Goal: Information Seeking & Learning: Get advice/opinions

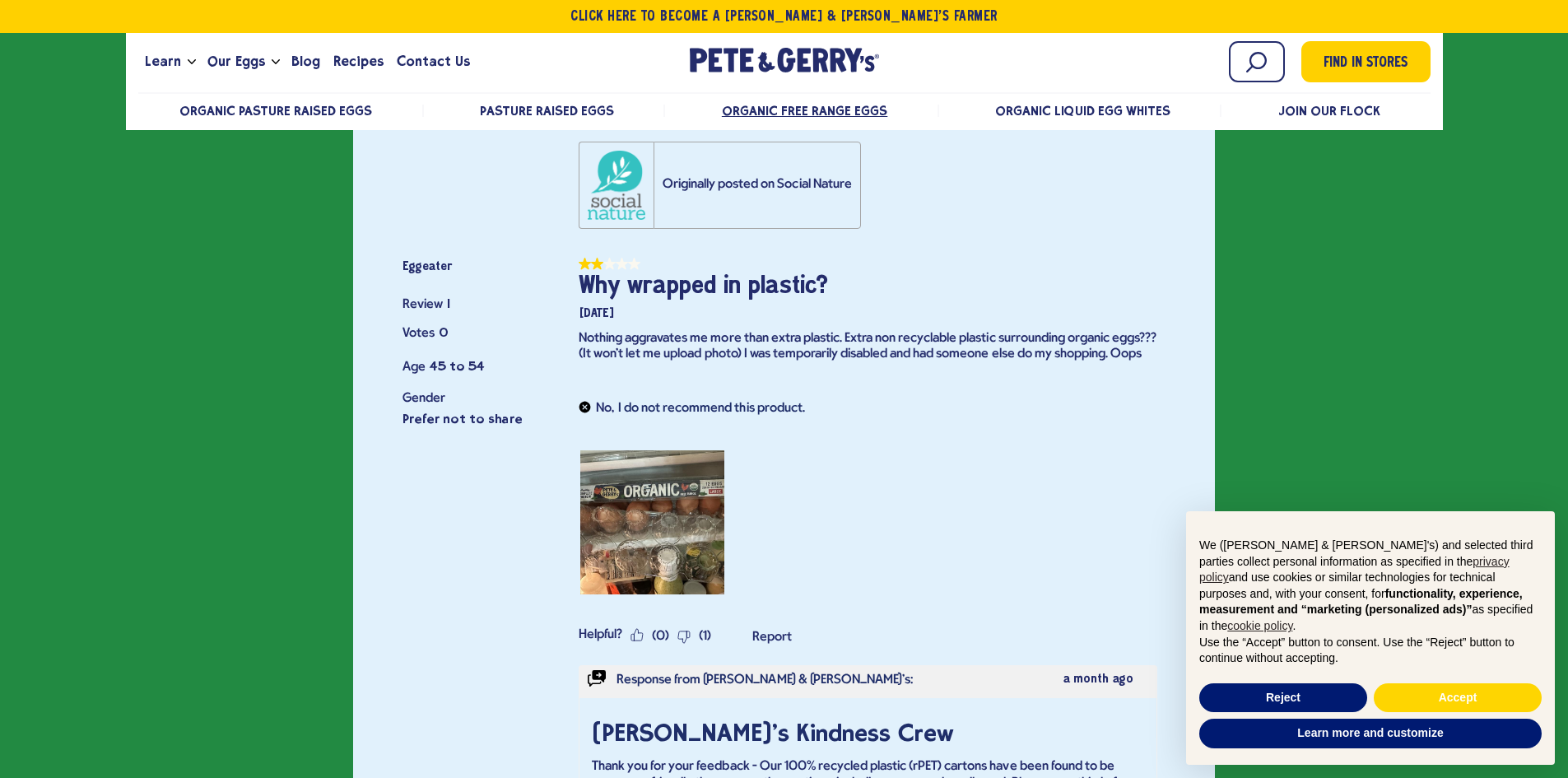
scroll to position [14245, 0]
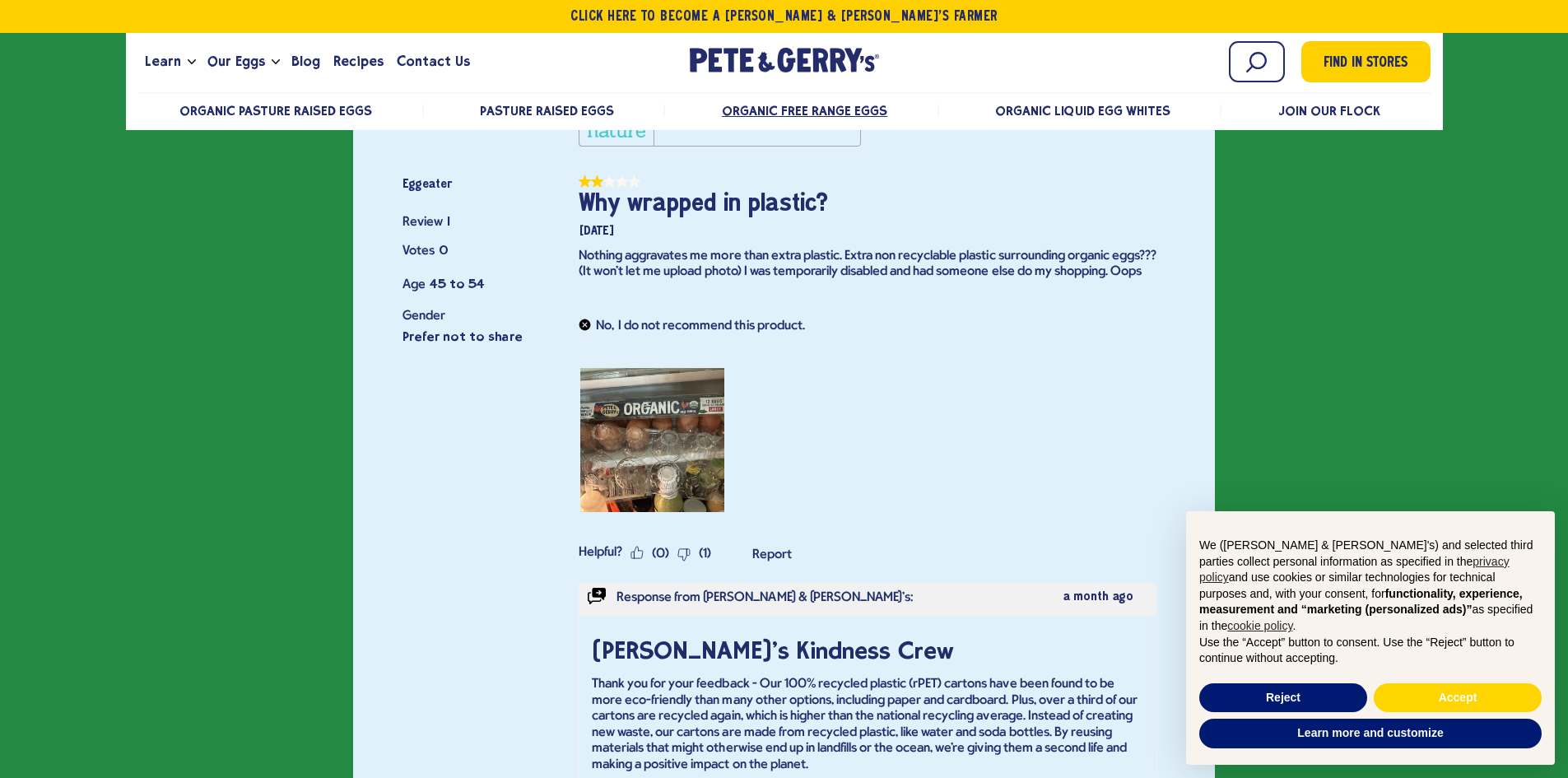
click at [900, 677] on div "Thank you for your feedback - Our 100% recycled plastic (rPET) cartons have bee…" at bounding box center [868, 725] width 553 height 96
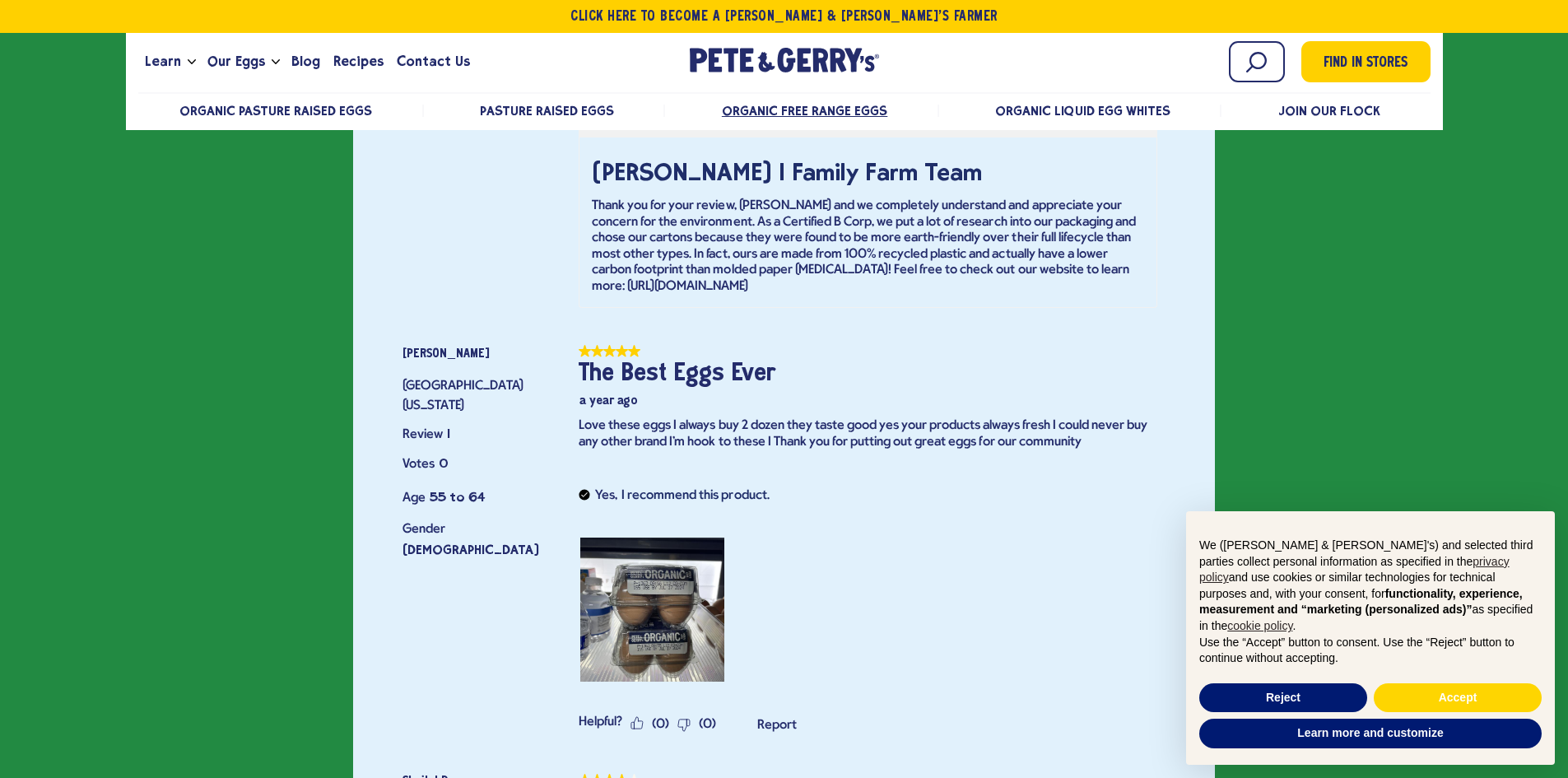
scroll to position [15315, 0]
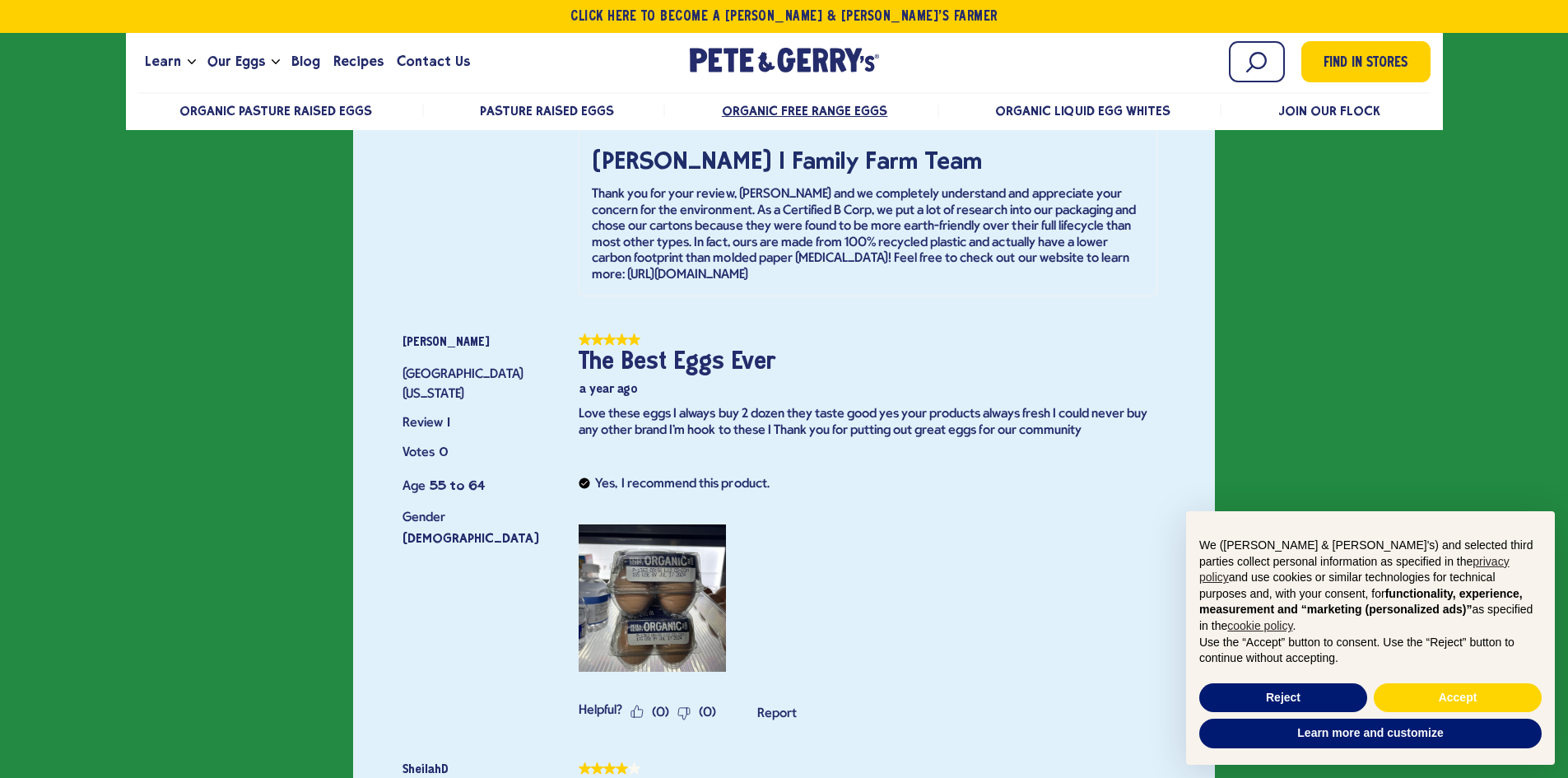
click at [677, 522] on img "Review photo 1. This action will open a modal dialog." at bounding box center [652, 598] width 152 height 152
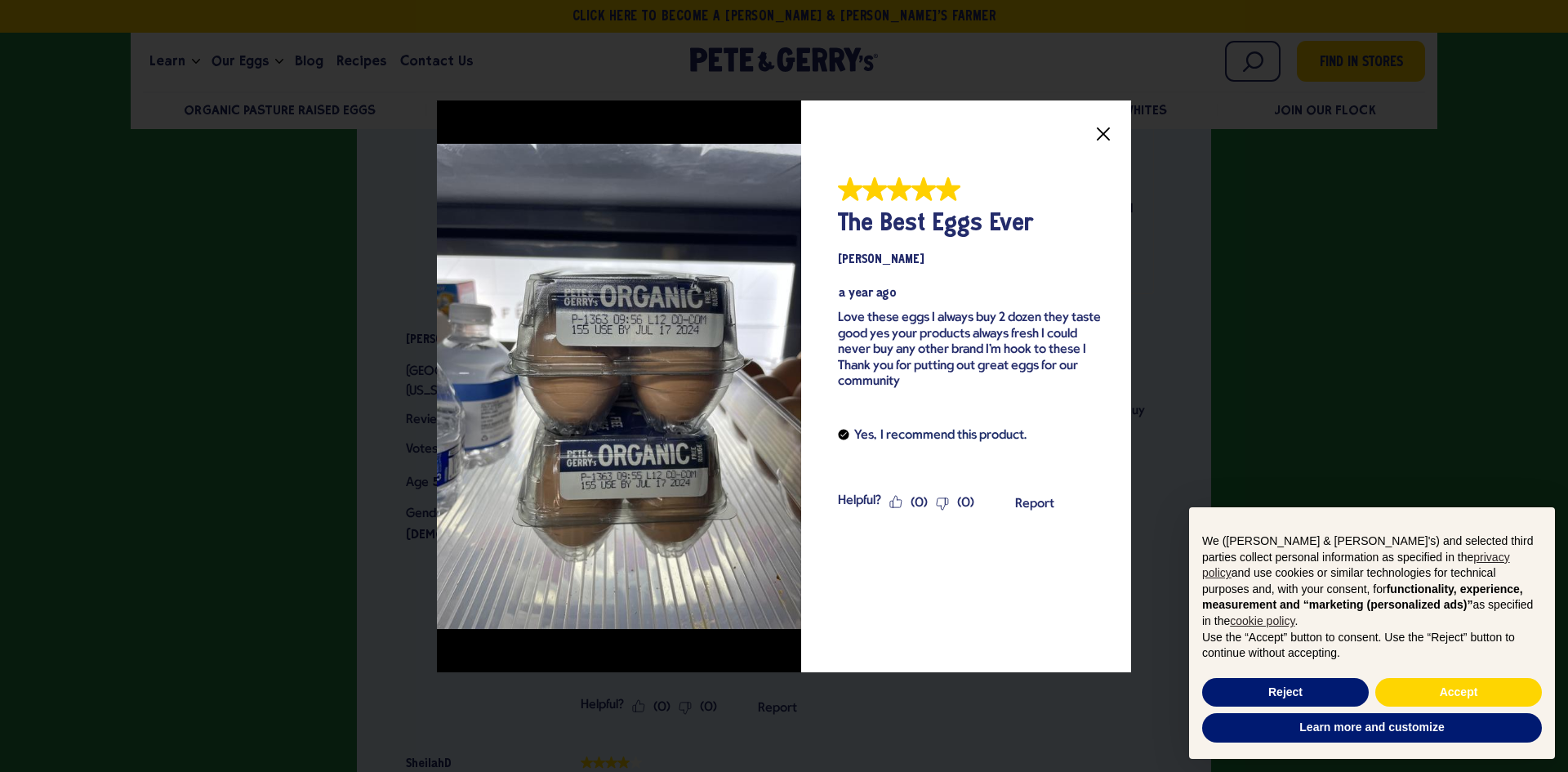
click at [372, 578] on div at bounding box center [784, 386] width 1568 height 772
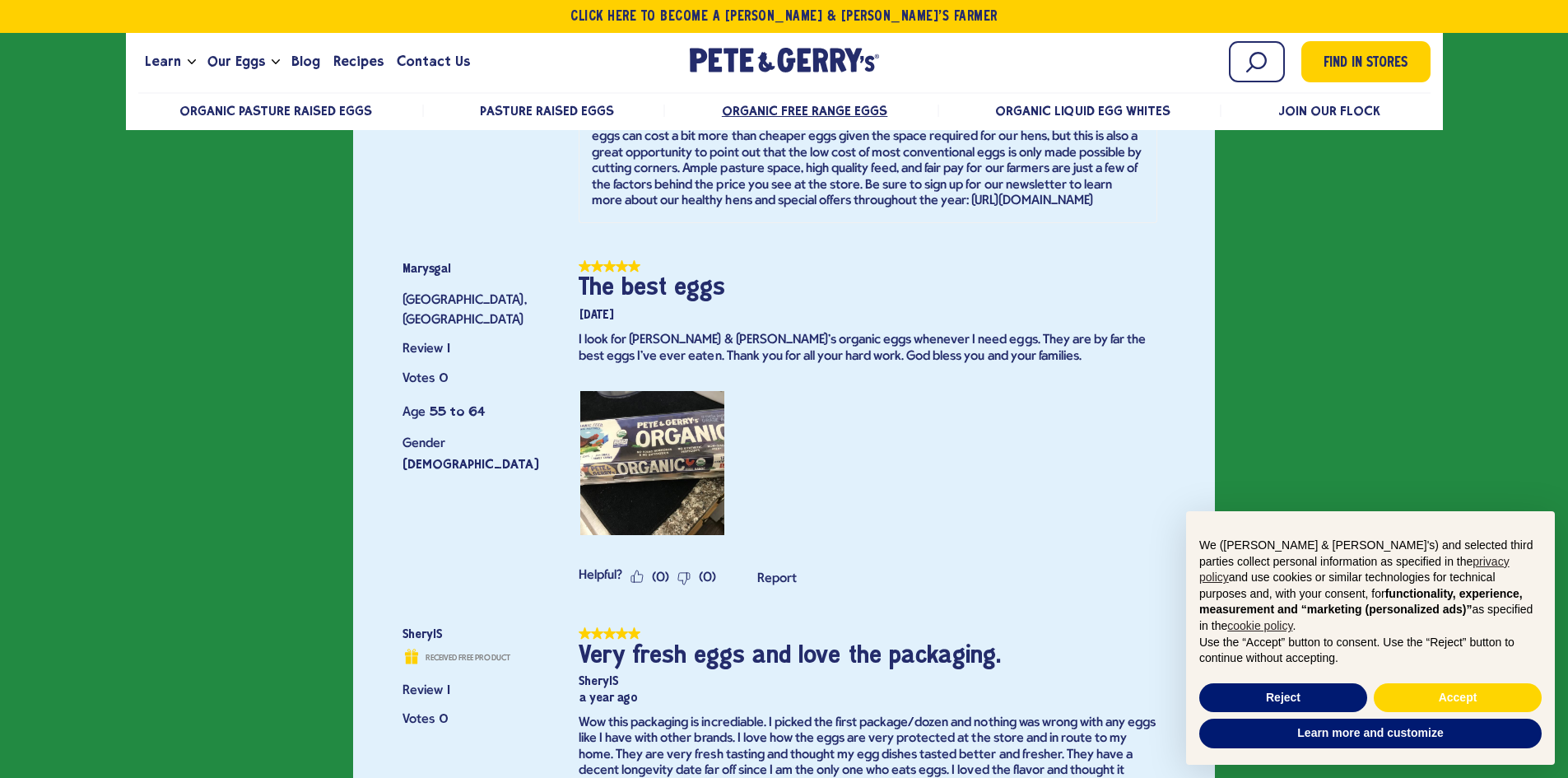
scroll to position [16385, 0]
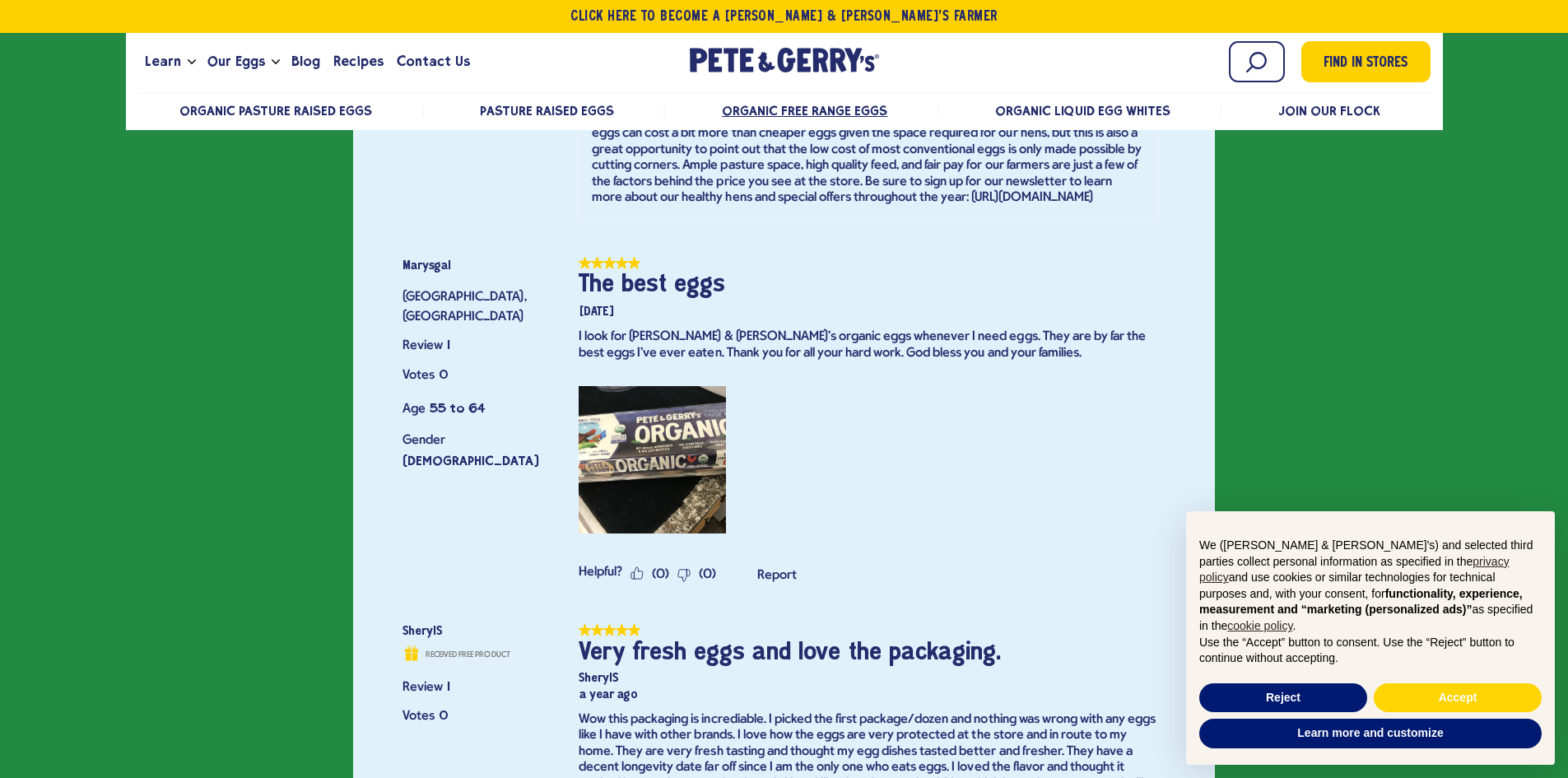
click at [679, 399] on img "Review photo 1. This action will open a modal dialog." at bounding box center [652, 460] width 152 height 152
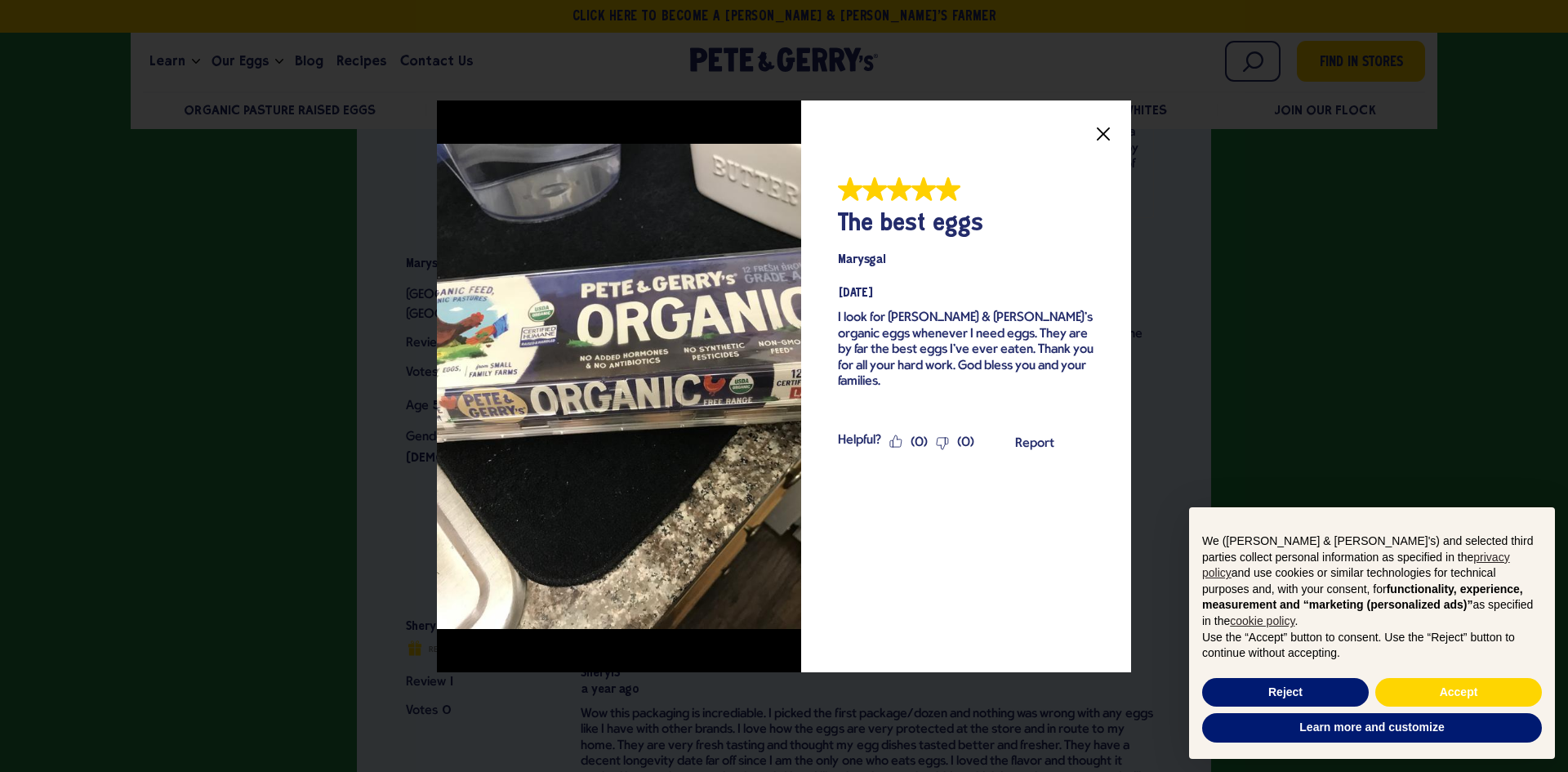
click at [1096, 134] on icon "Media Viewer" at bounding box center [1103, 133] width 13 height 13
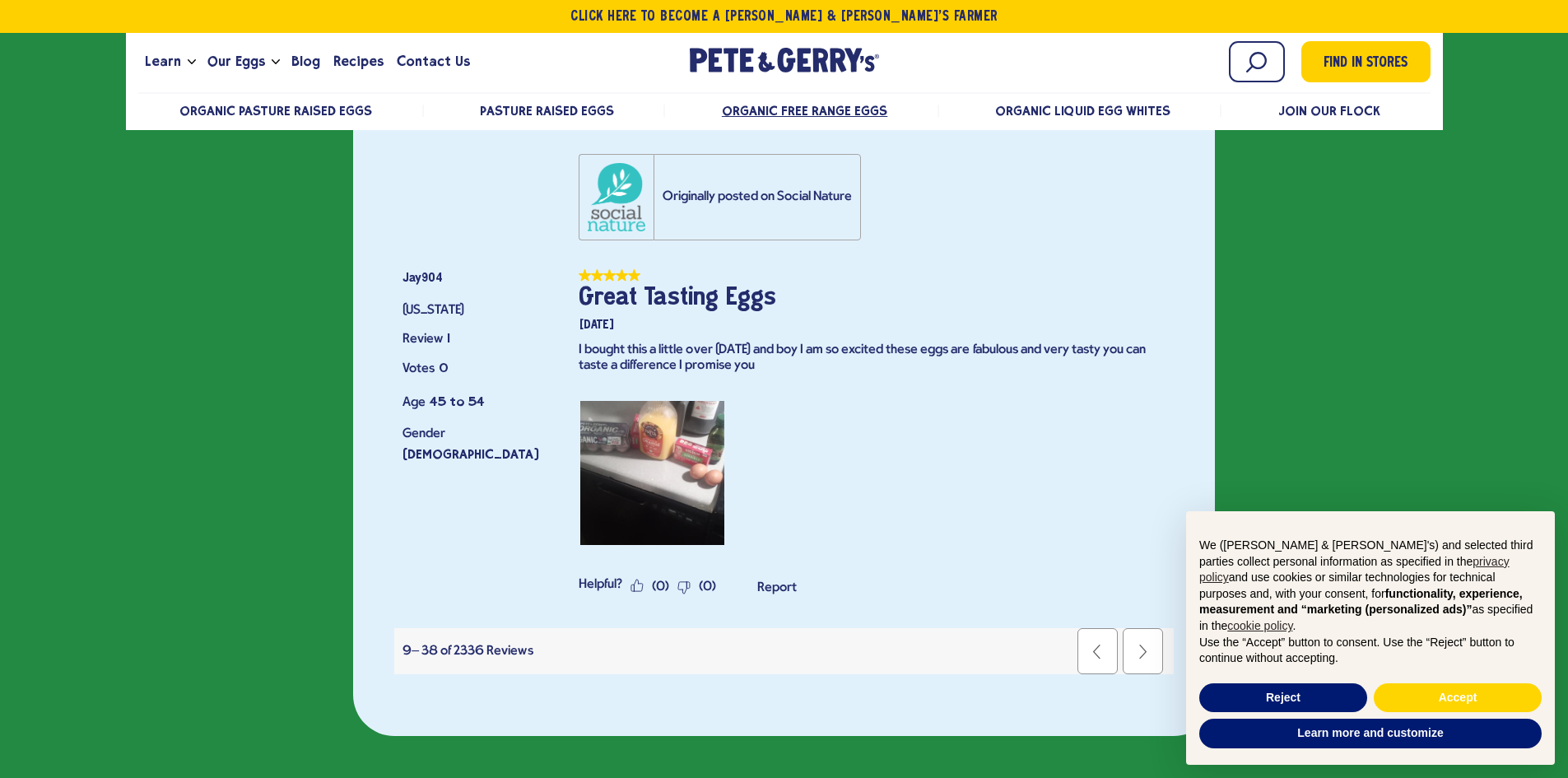
scroll to position [17044, 0]
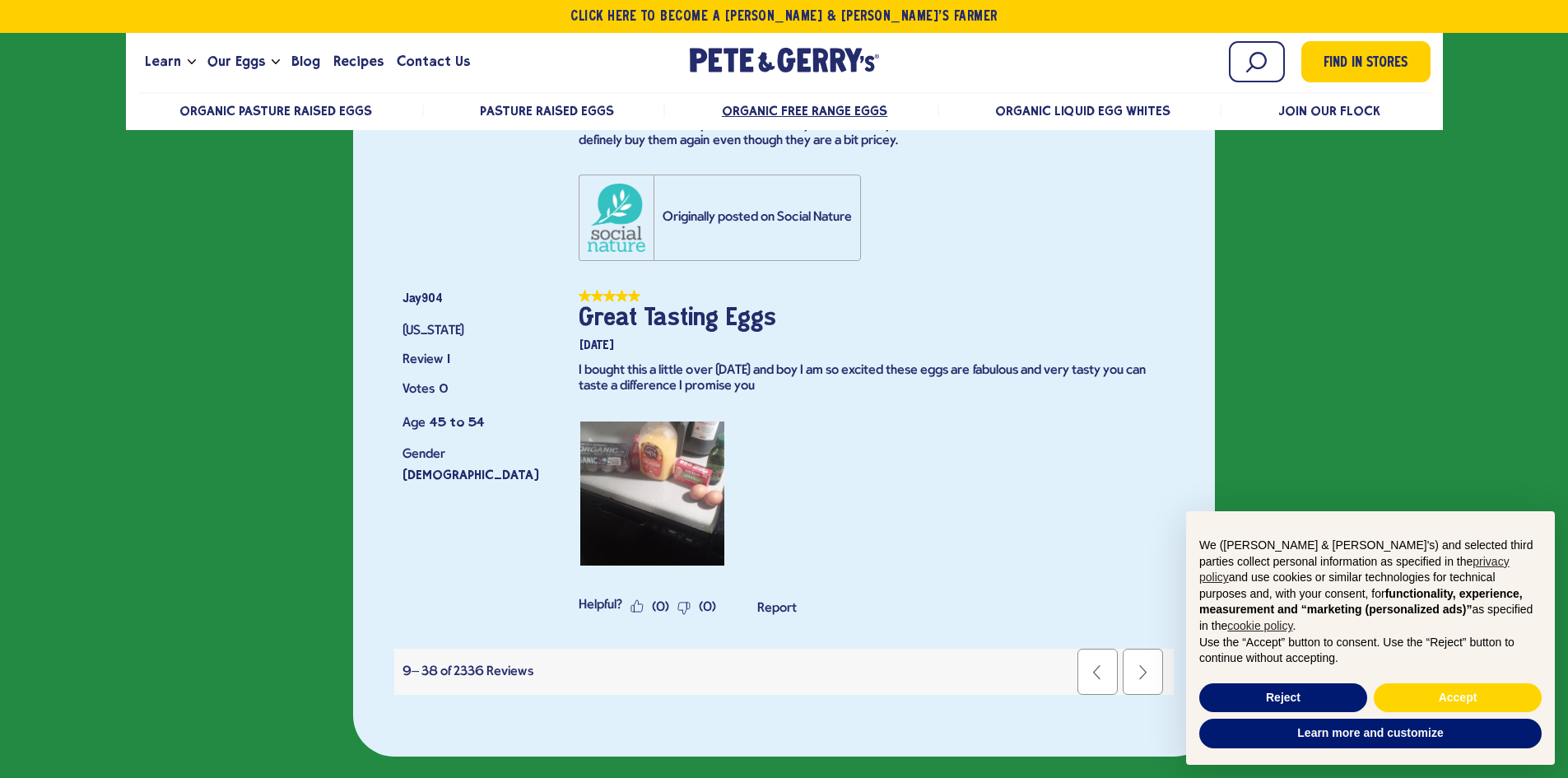
click at [1148, 649] on link "Next Reviews" at bounding box center [1143, 671] width 41 height 46
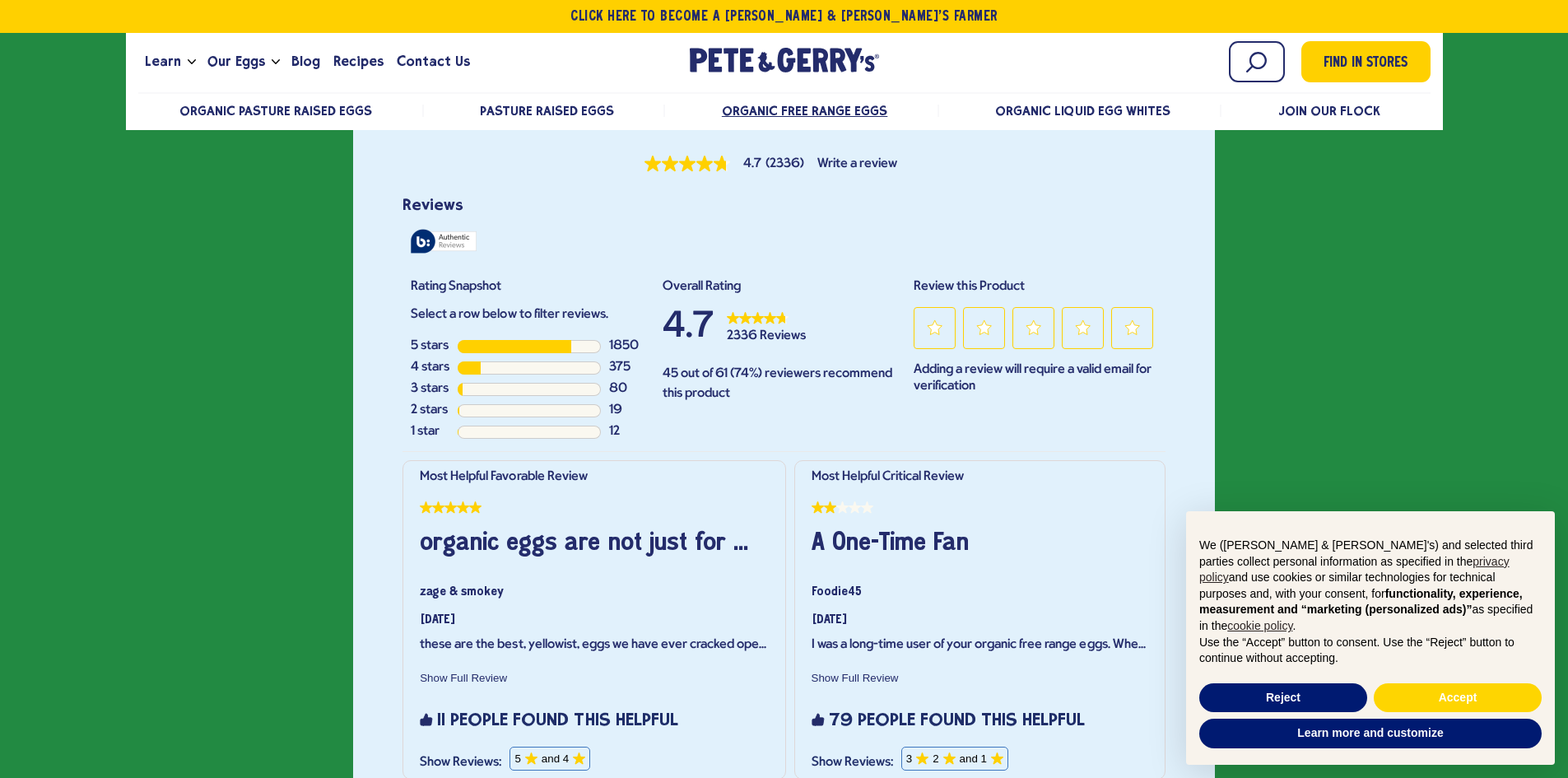
scroll to position [3892, 0]
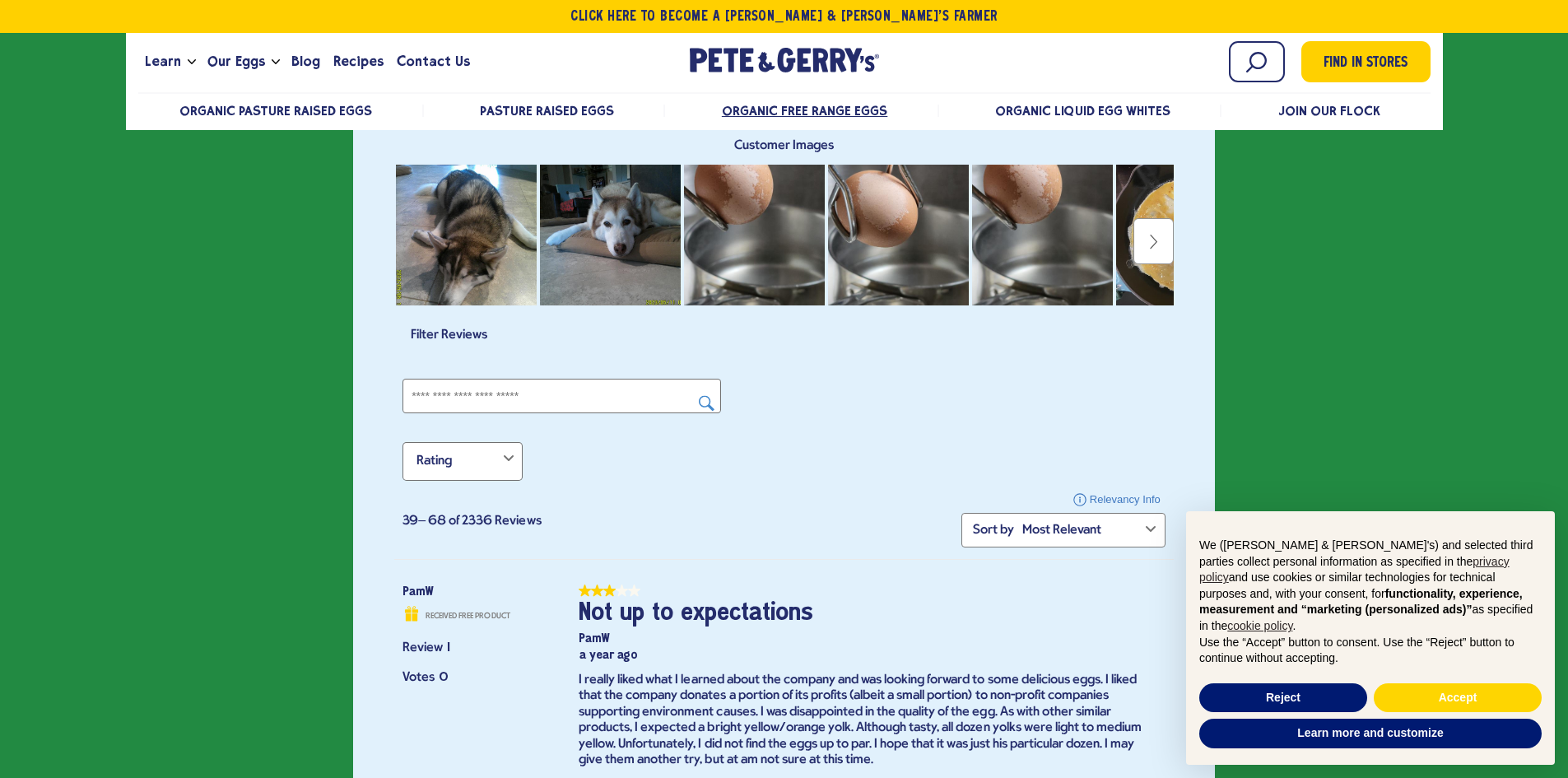
click at [1158, 238] on icon at bounding box center [1152, 241] width 16 height 16
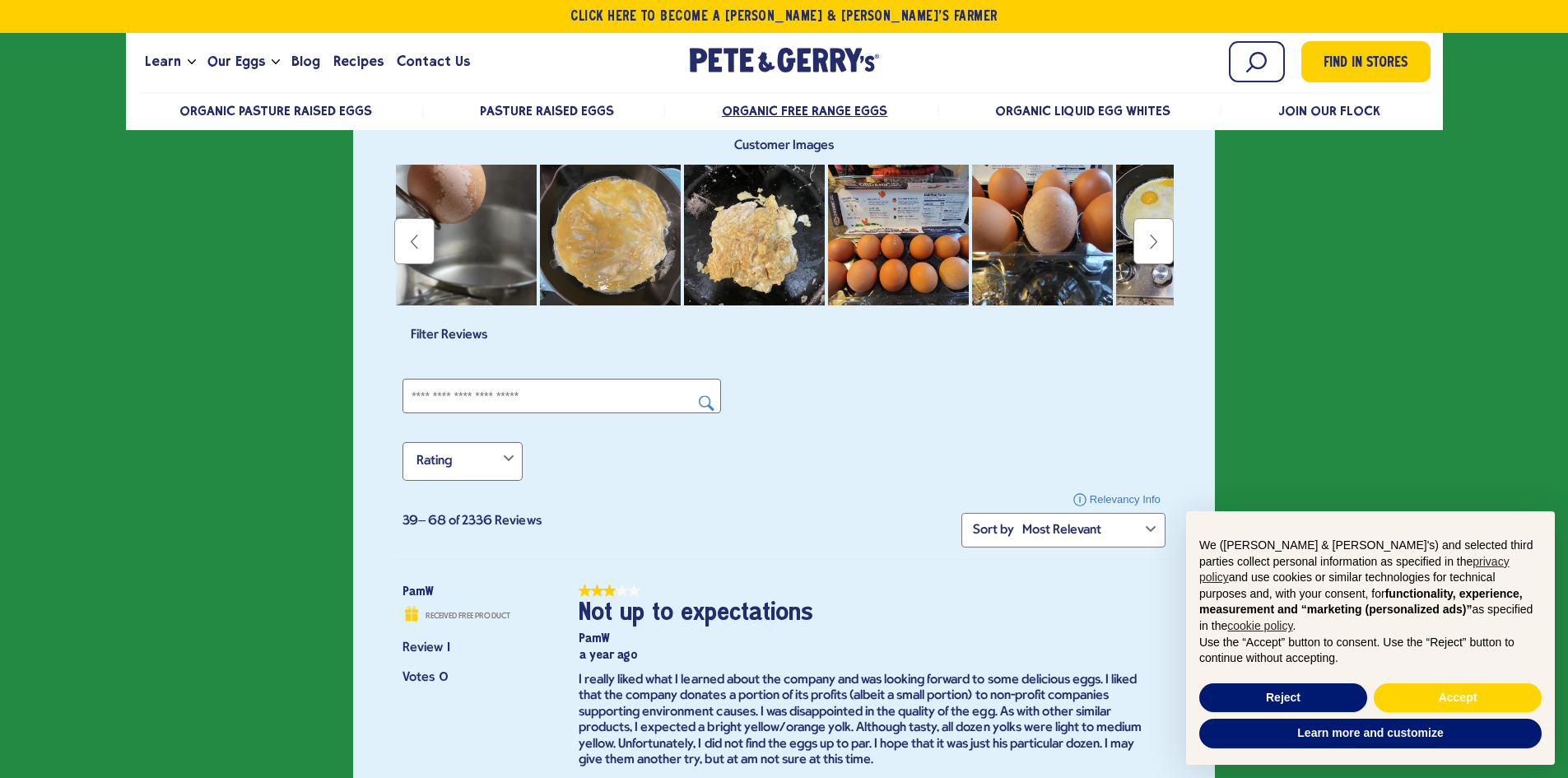
click at [1156, 238] on icon at bounding box center [1152, 241] width 16 height 16
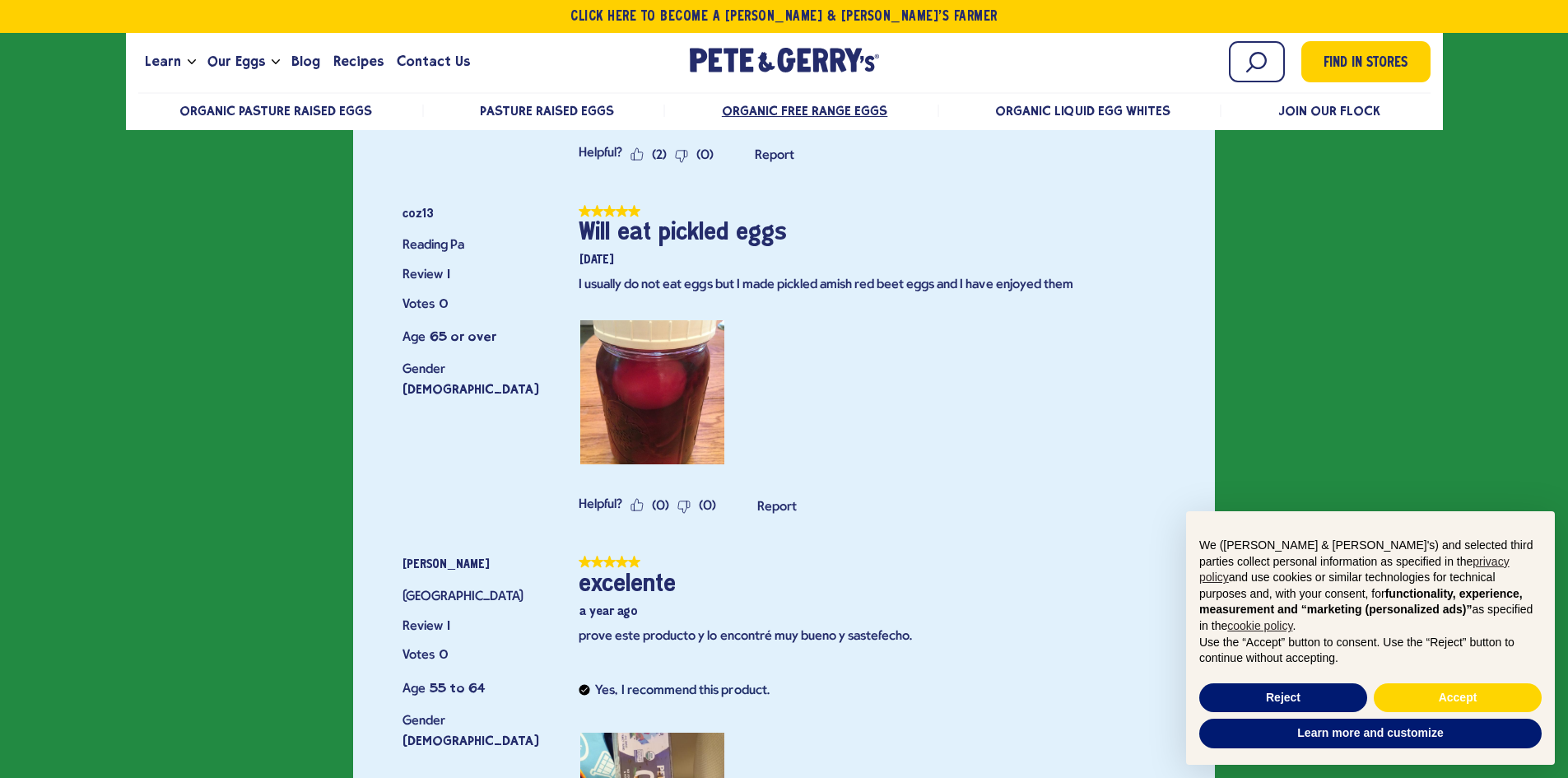
scroll to position [5703, 0]
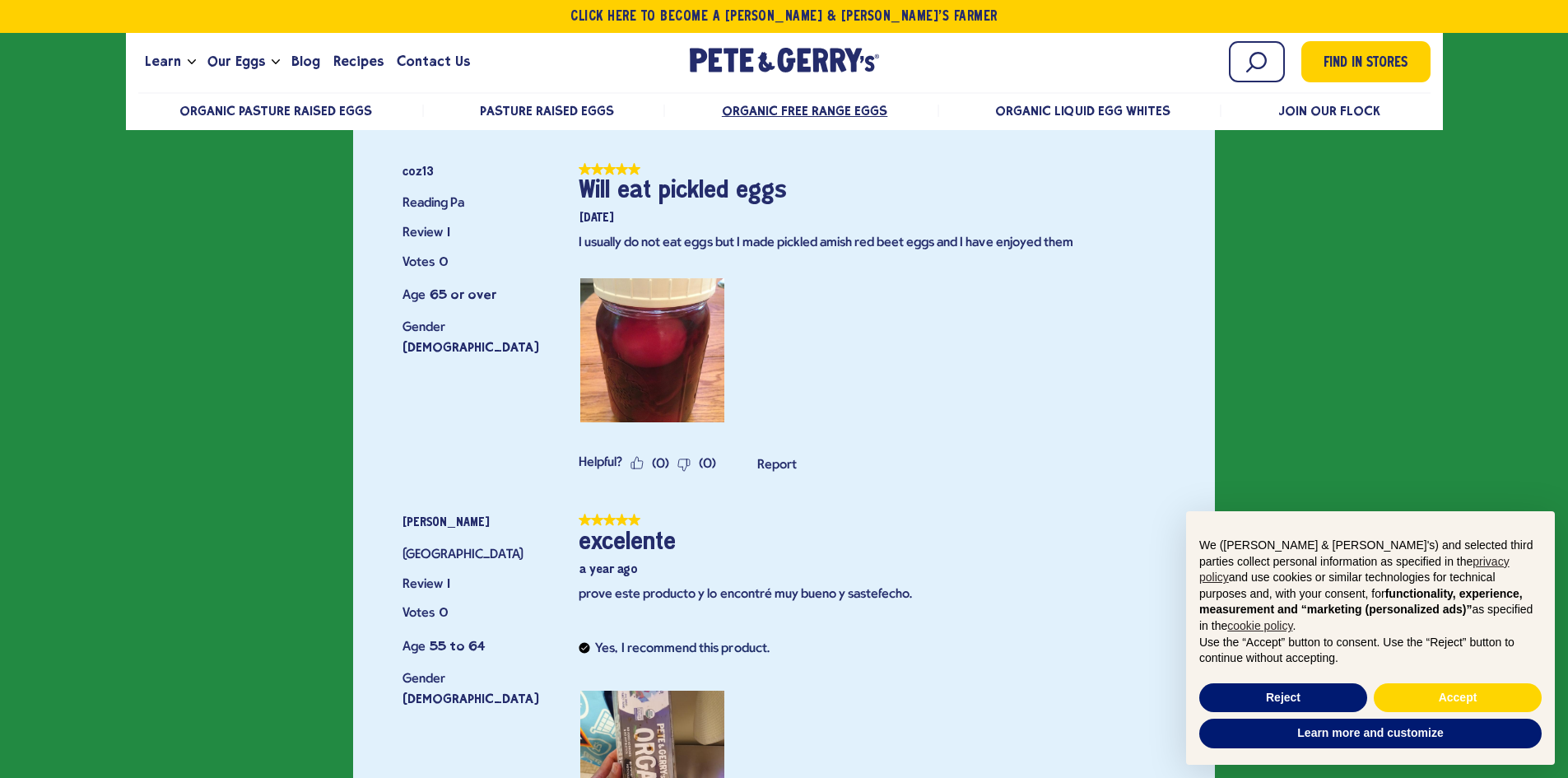
click at [850, 267] on div "I usually do not eat eggs but I made pickled [DEMOGRAPHIC_DATA] red beet eggs a…" at bounding box center [867, 358] width 595 height 245
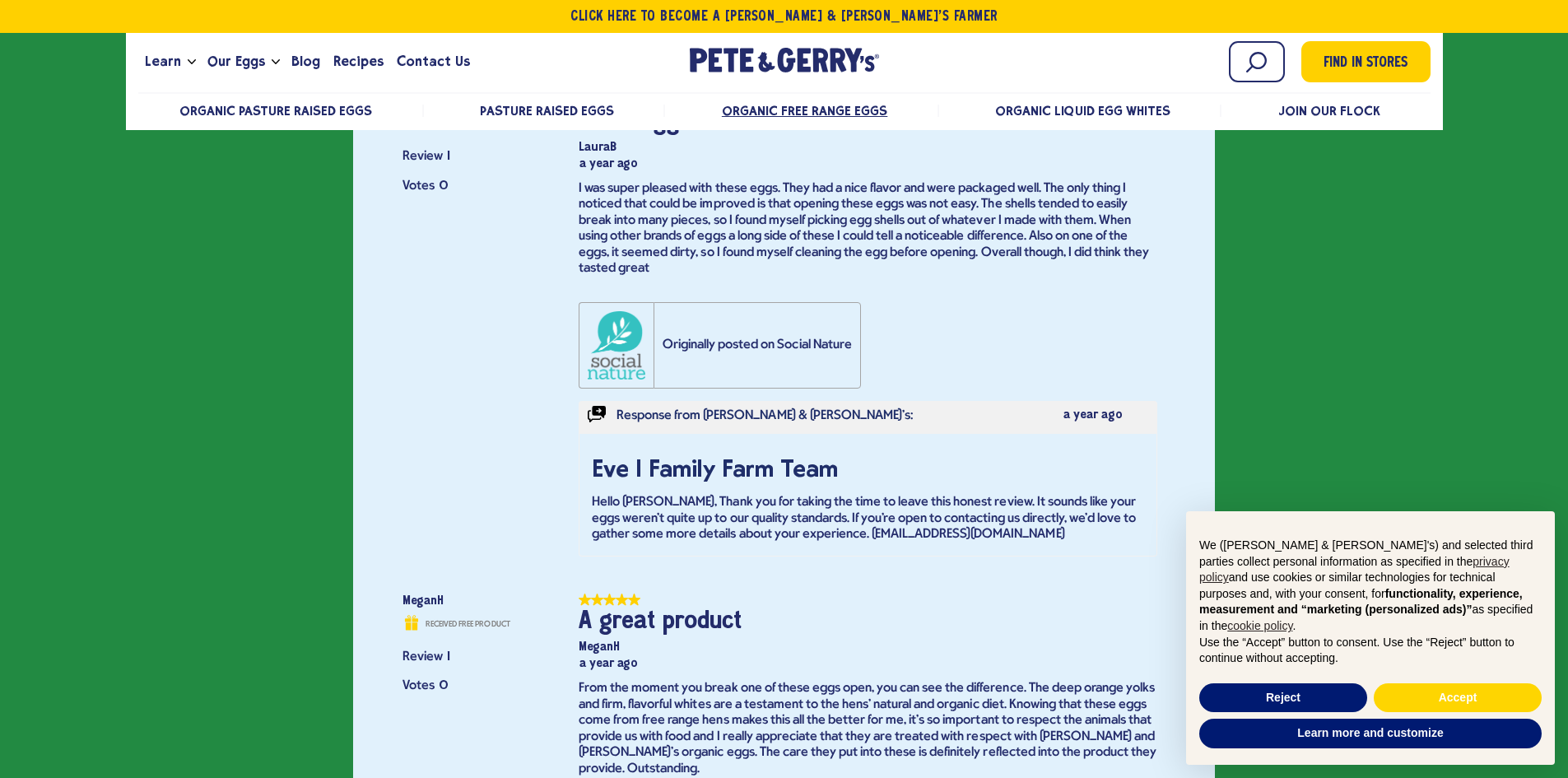
scroll to position [15253, 0]
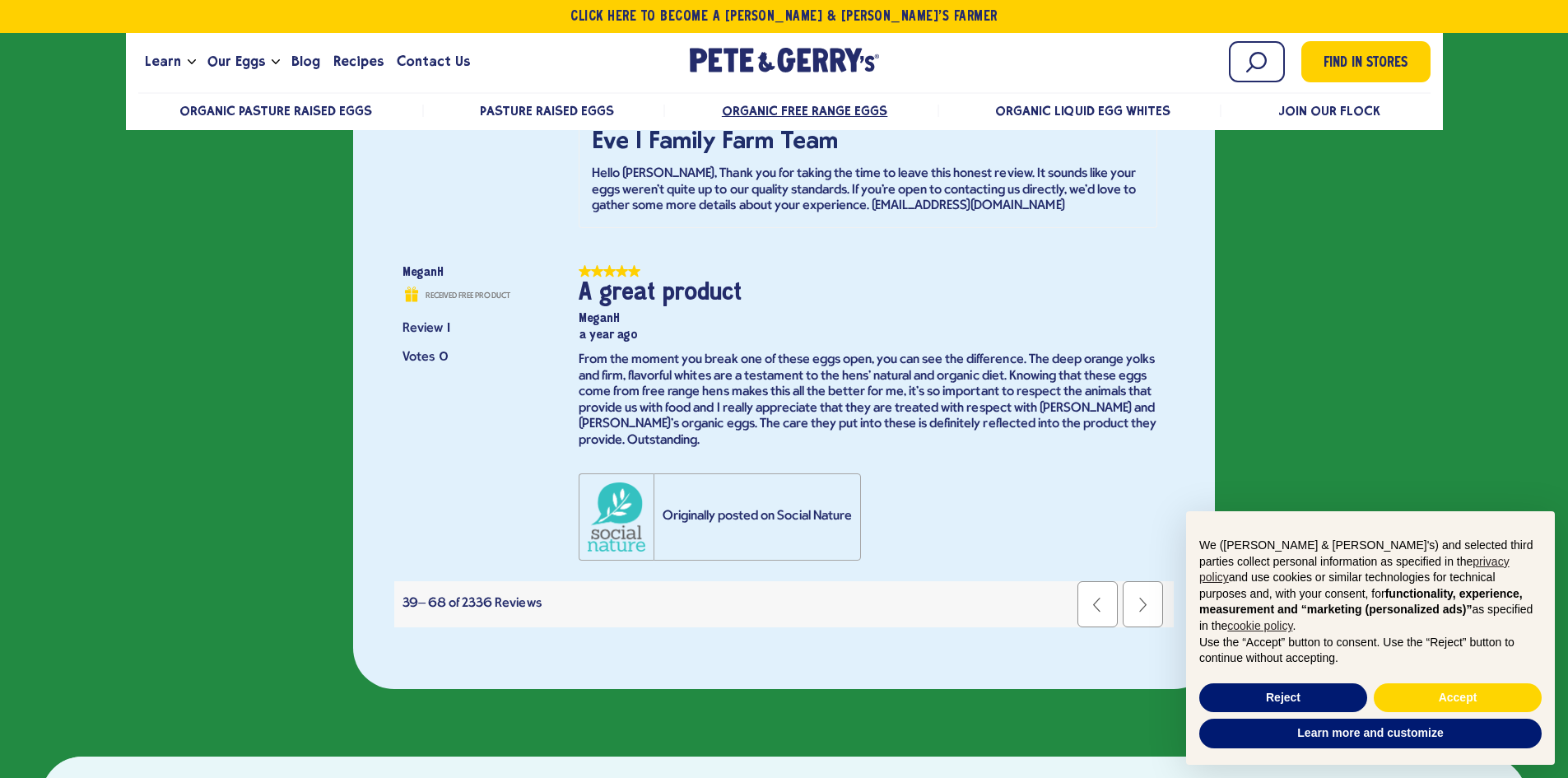
click at [1146, 597] on icon at bounding box center [1142, 604] width 16 height 16
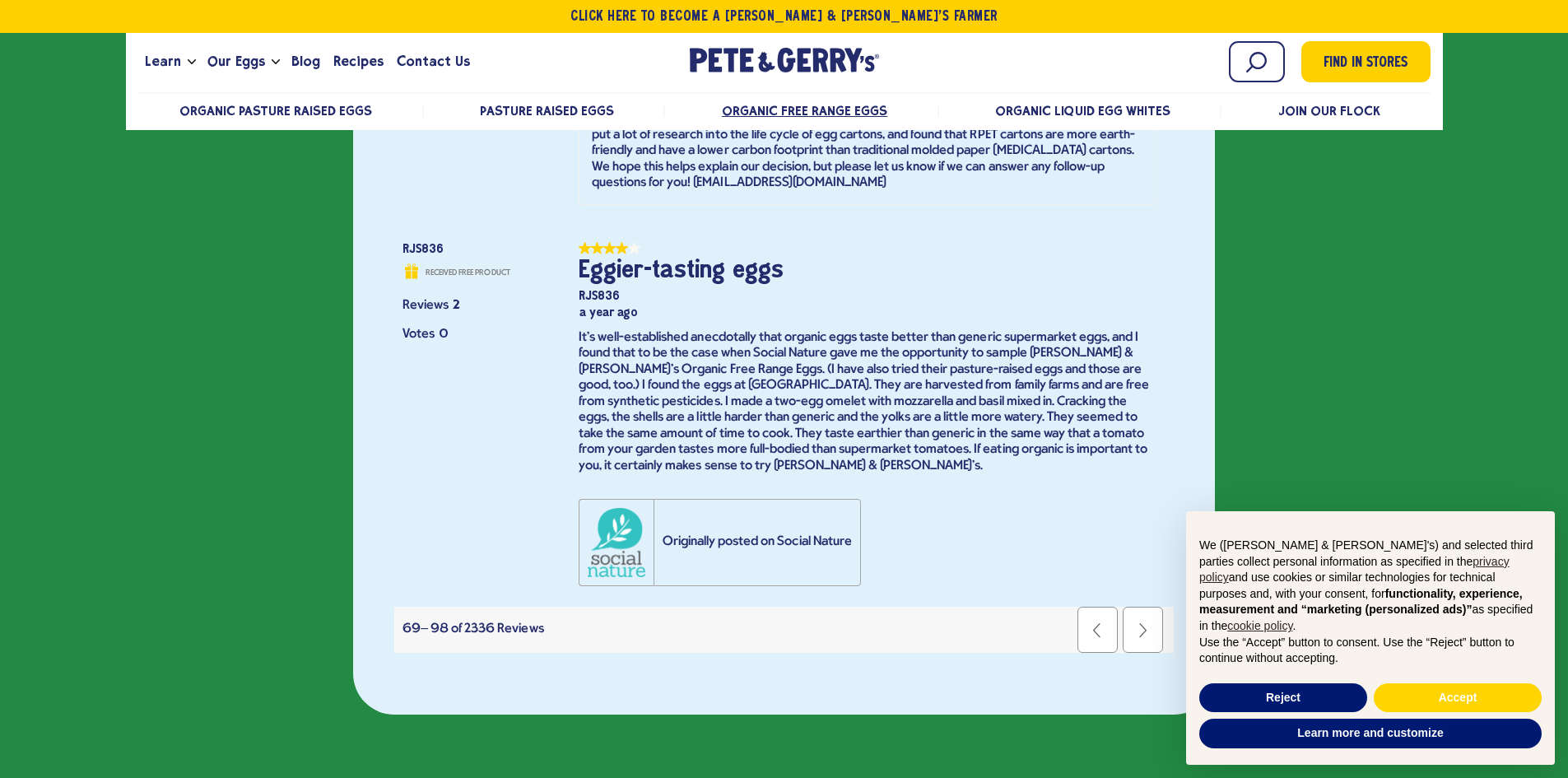
scroll to position [15437, 0]
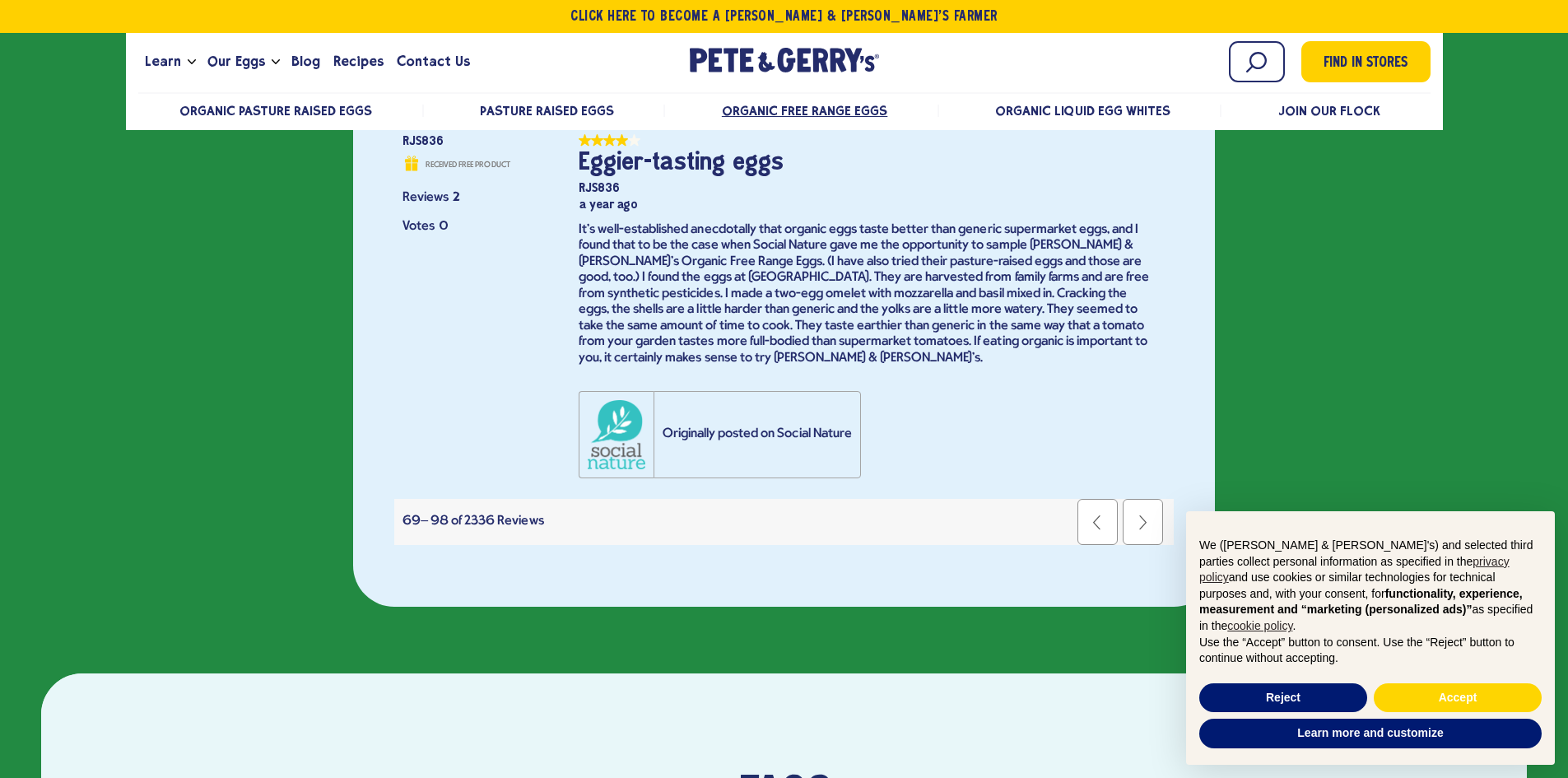
click at [1139, 515] on icon at bounding box center [1142, 522] width 16 height 16
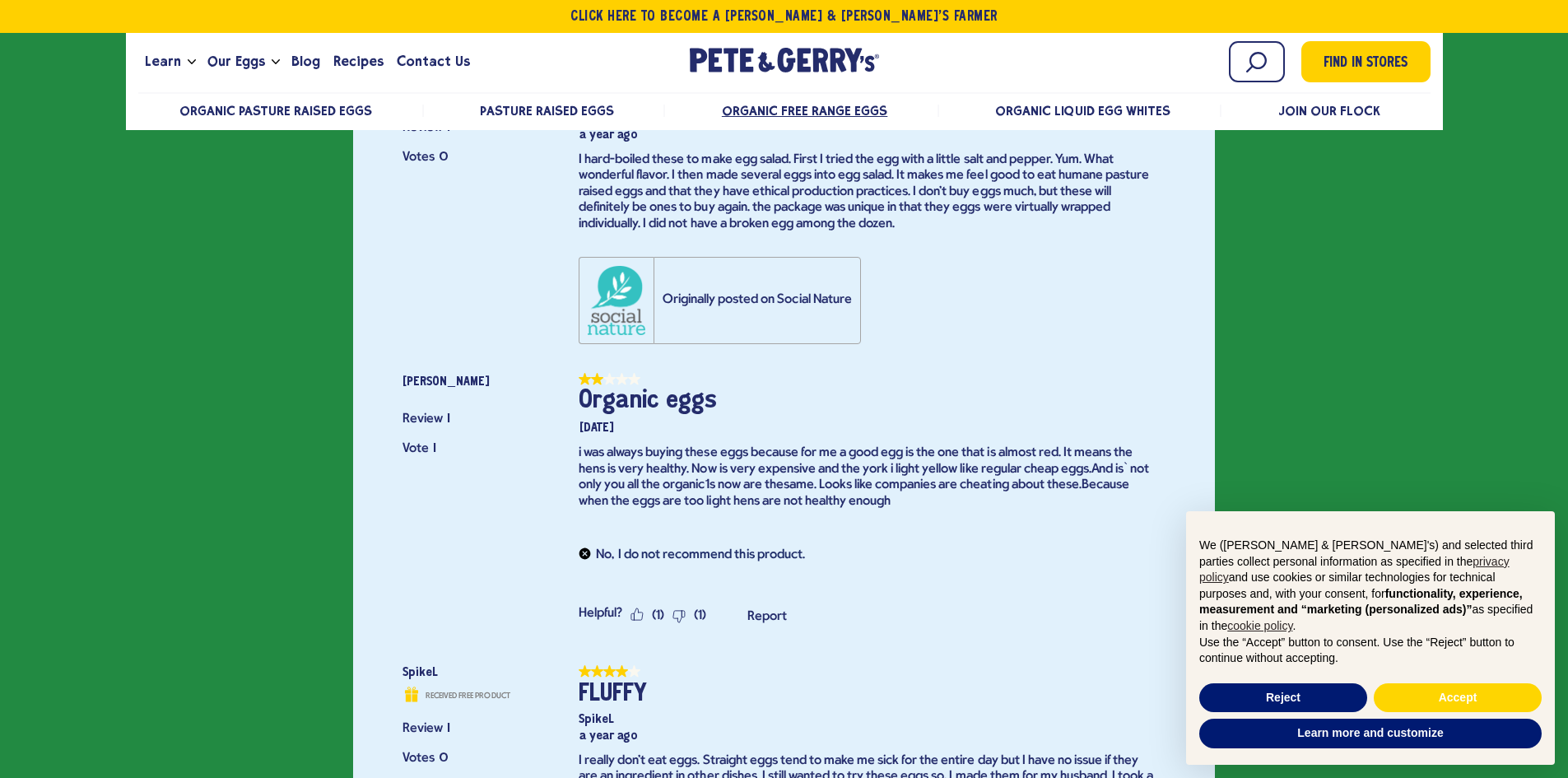
scroll to position [4713, 0]
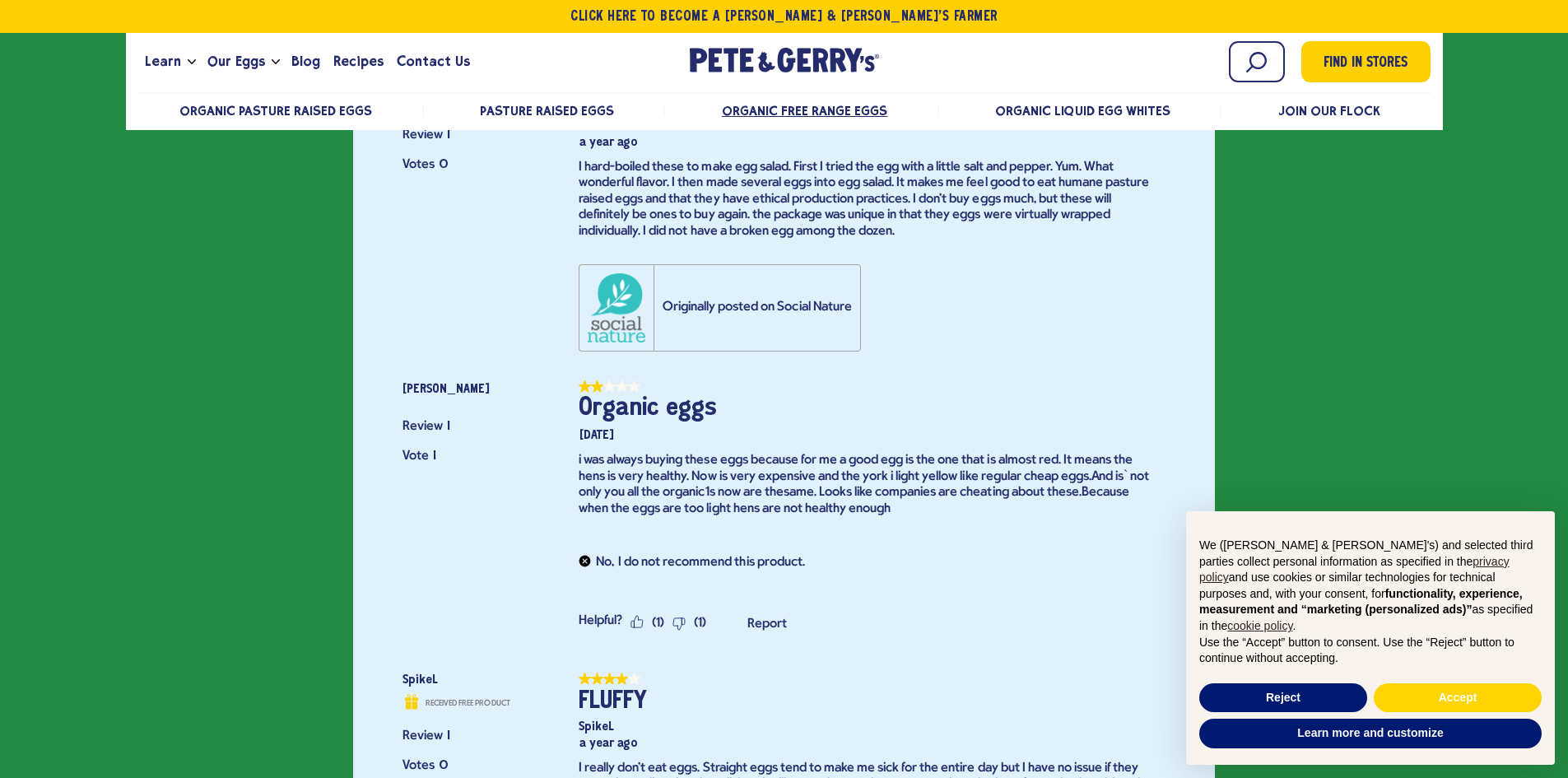
click at [1085, 493] on div "i was always buying these eggs because for me a good egg is the one that is alm…" at bounding box center [868, 485] width 579 height 64
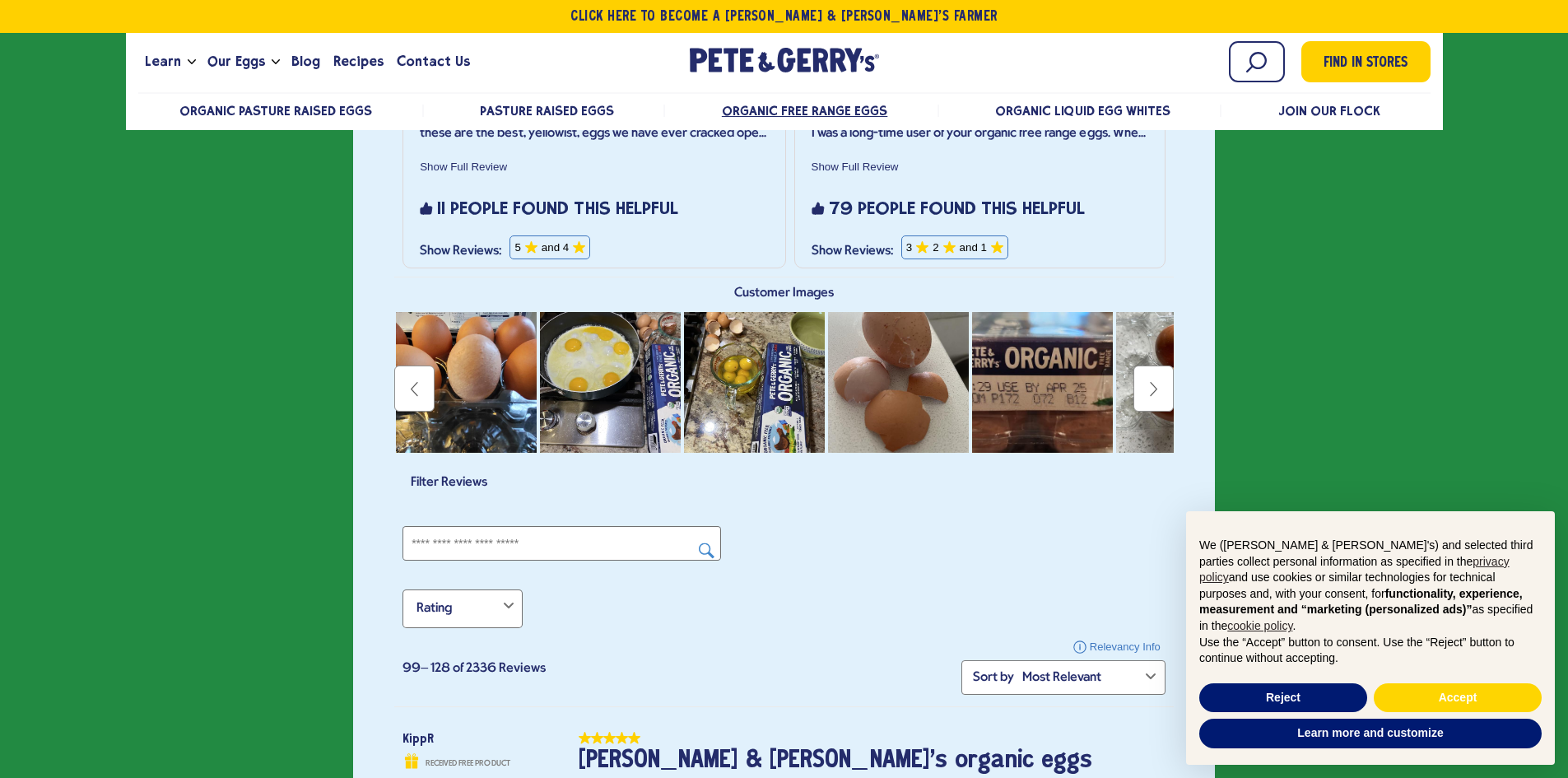
scroll to position [3643, 0]
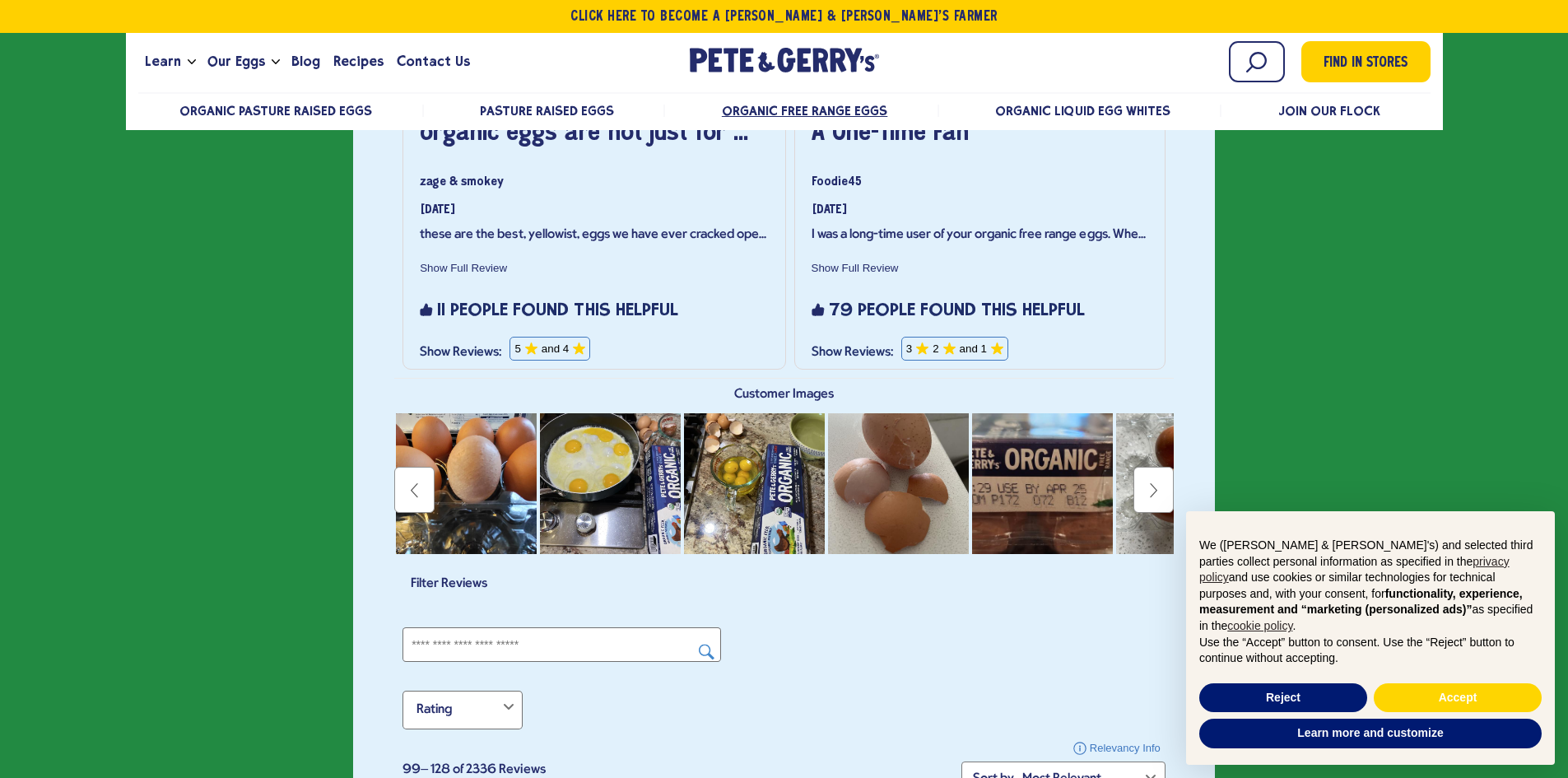
click at [1153, 491] on icon at bounding box center [1152, 490] width 16 height 16
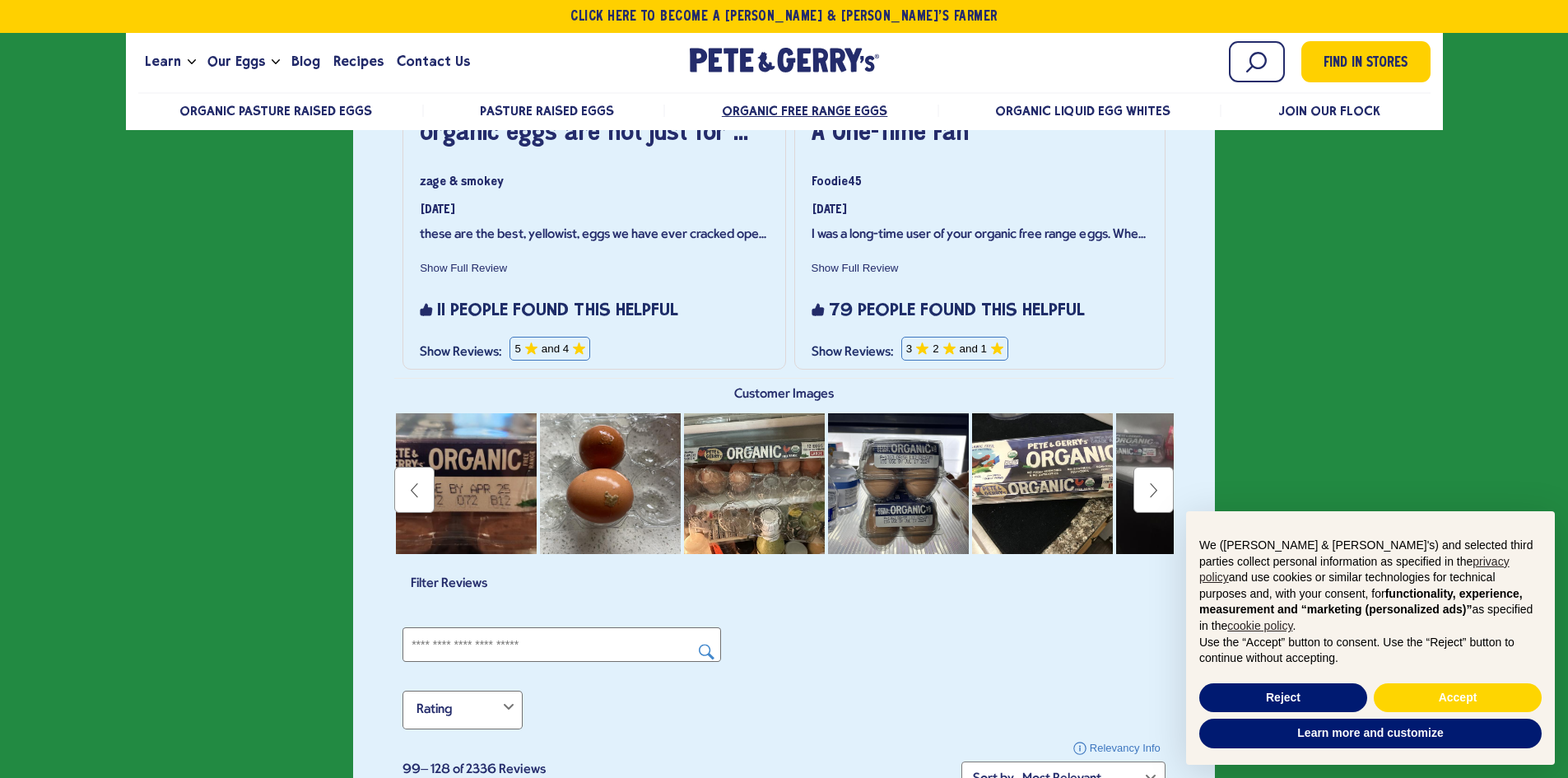
click at [1153, 491] on icon at bounding box center [1152, 490] width 16 height 16
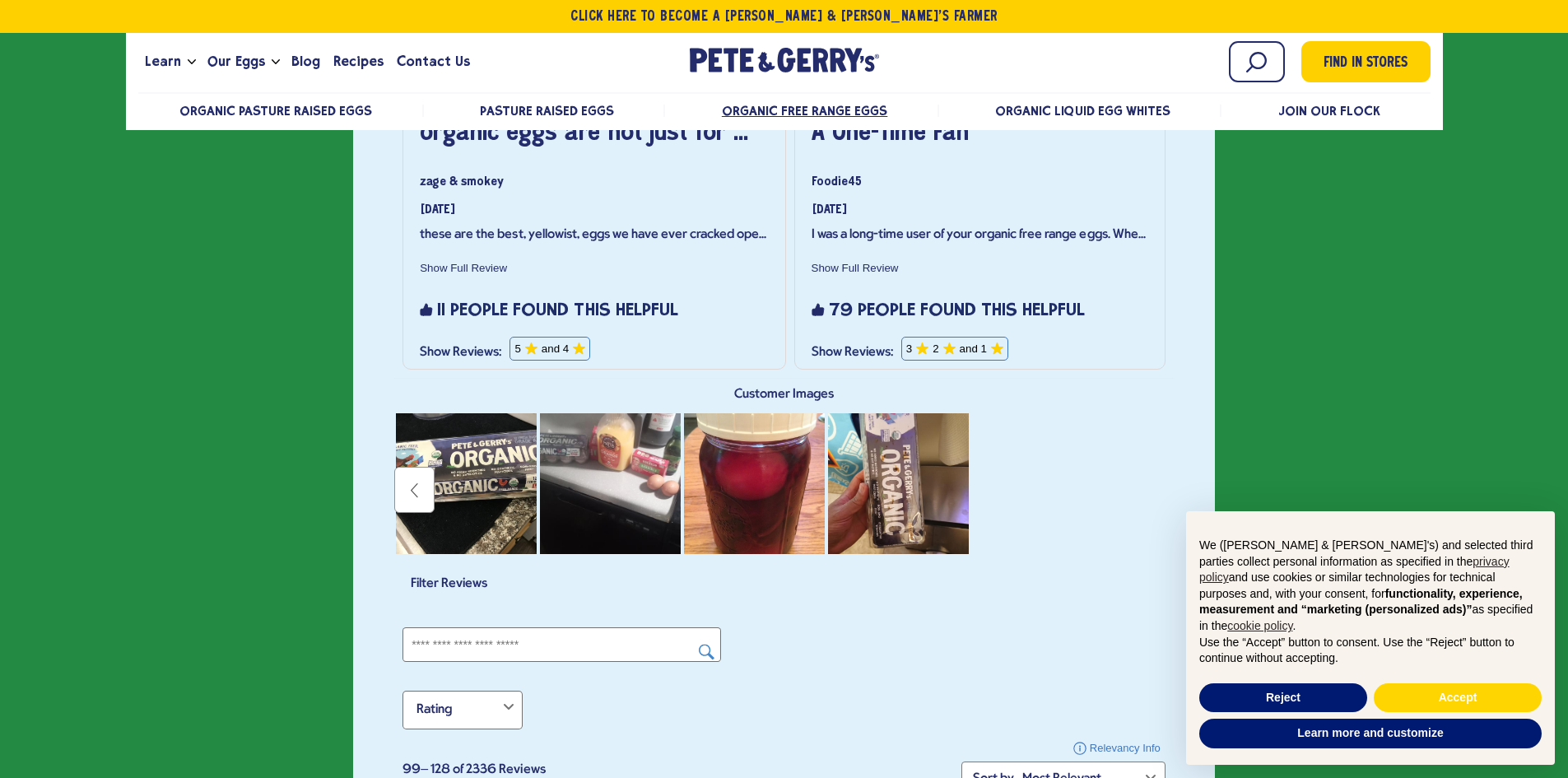
click at [1153, 491] on div "Previous" at bounding box center [784, 489] width 780 height 157
click at [414, 483] on button "Previous" at bounding box center [414, 489] width 41 height 46
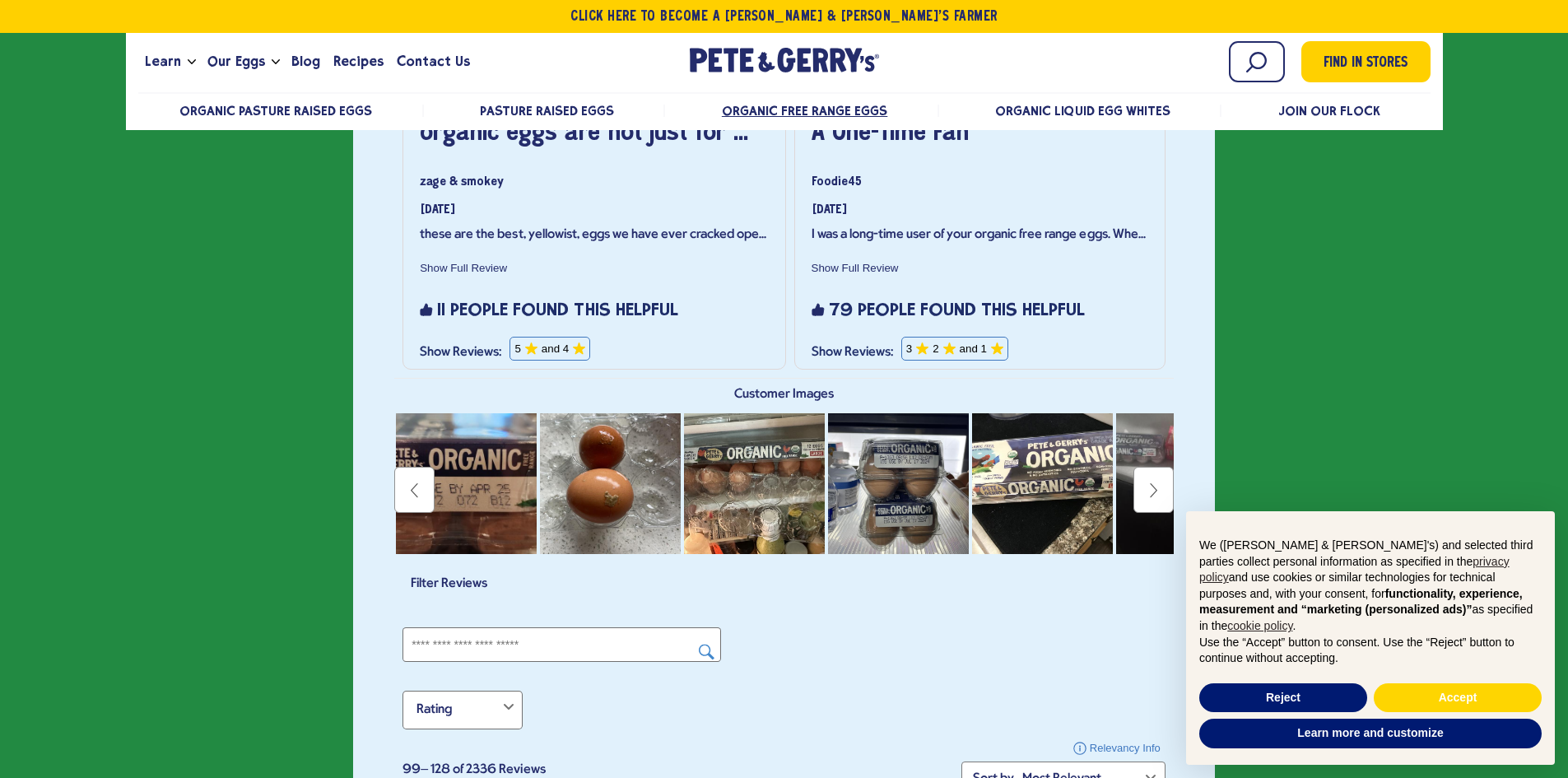
click at [414, 483] on icon at bounding box center [414, 490] width 16 height 16
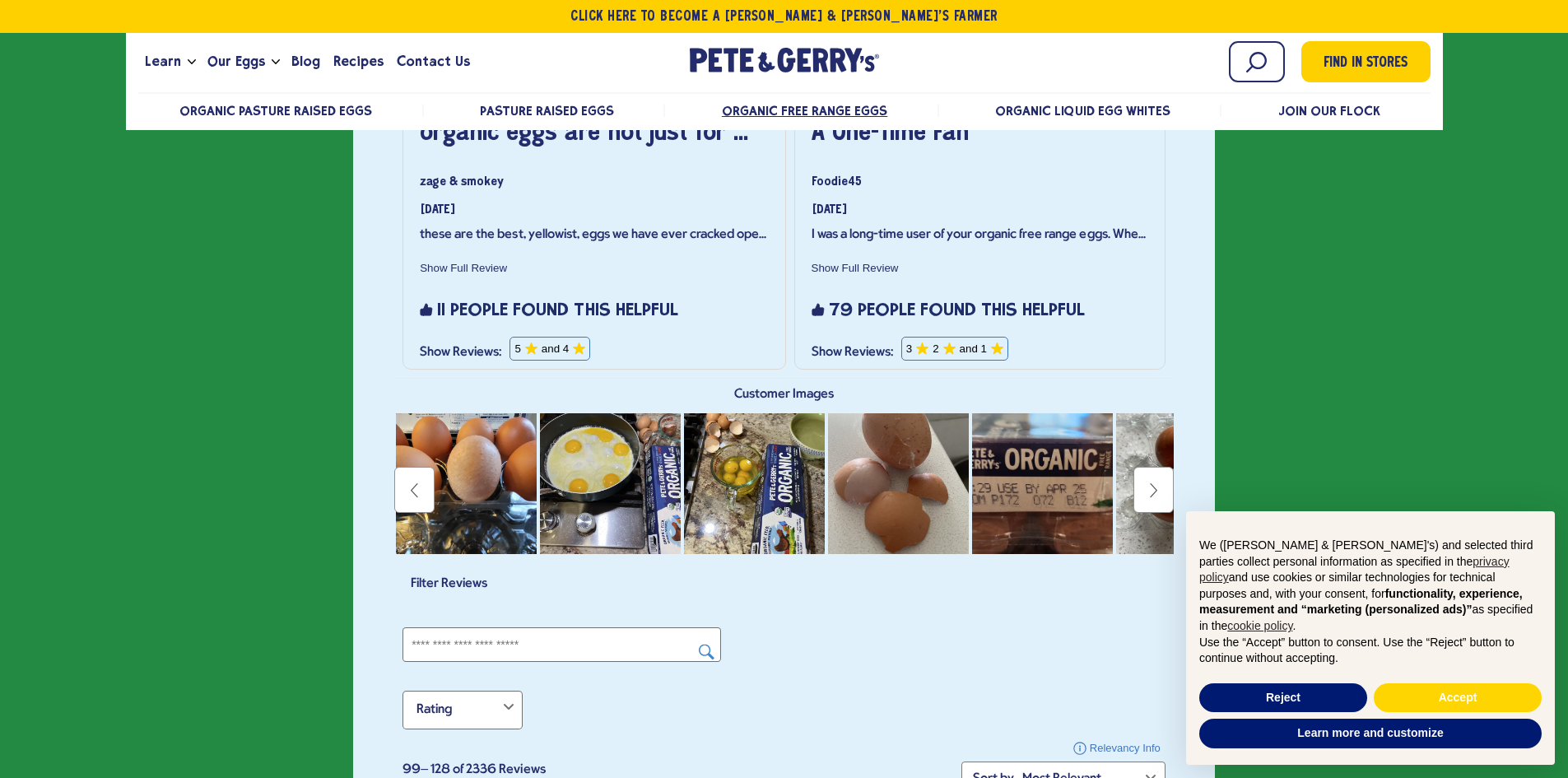
click at [414, 483] on icon at bounding box center [414, 490] width 16 height 16
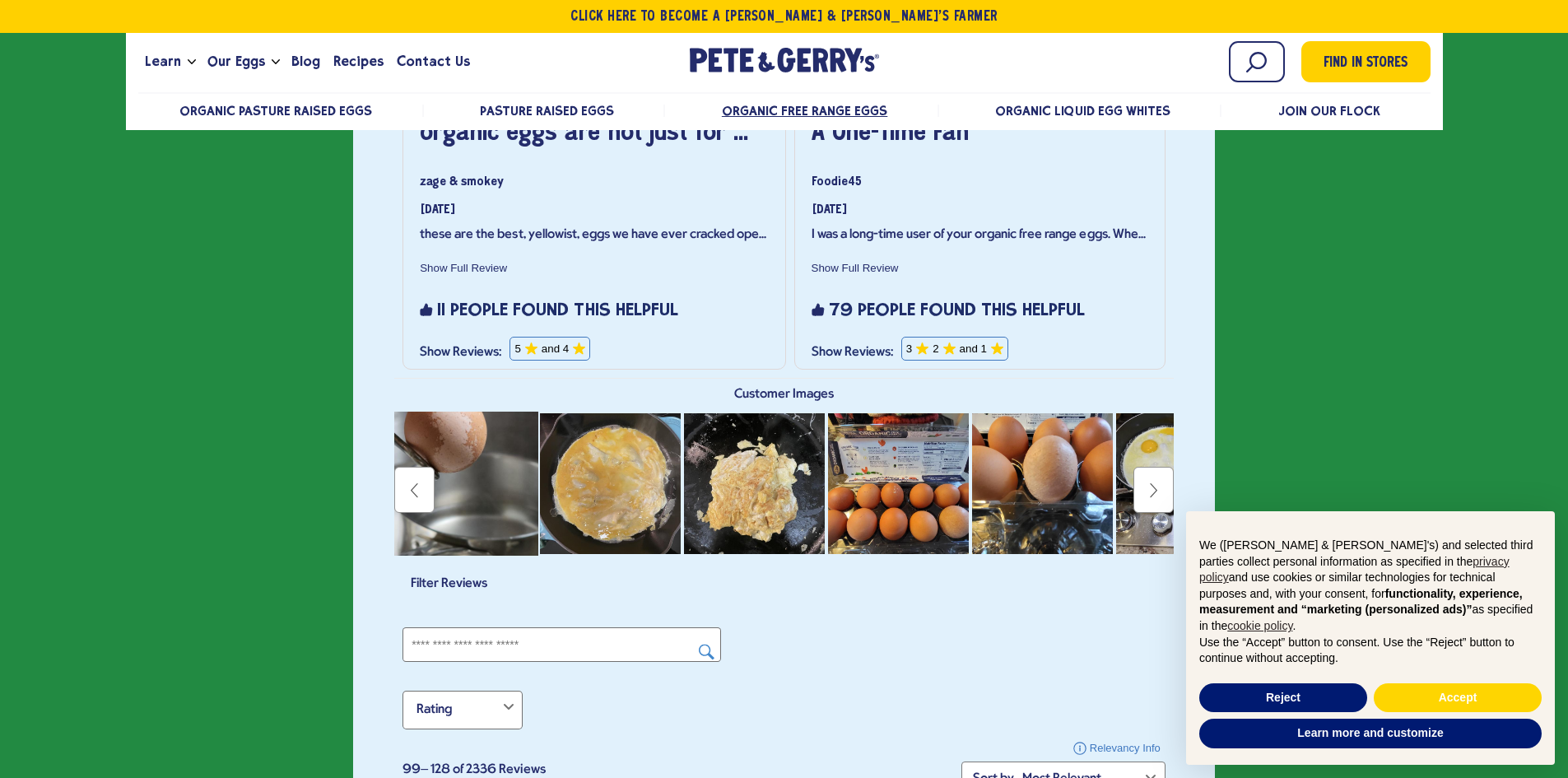
click at [417, 483] on icon at bounding box center [414, 490] width 16 height 16
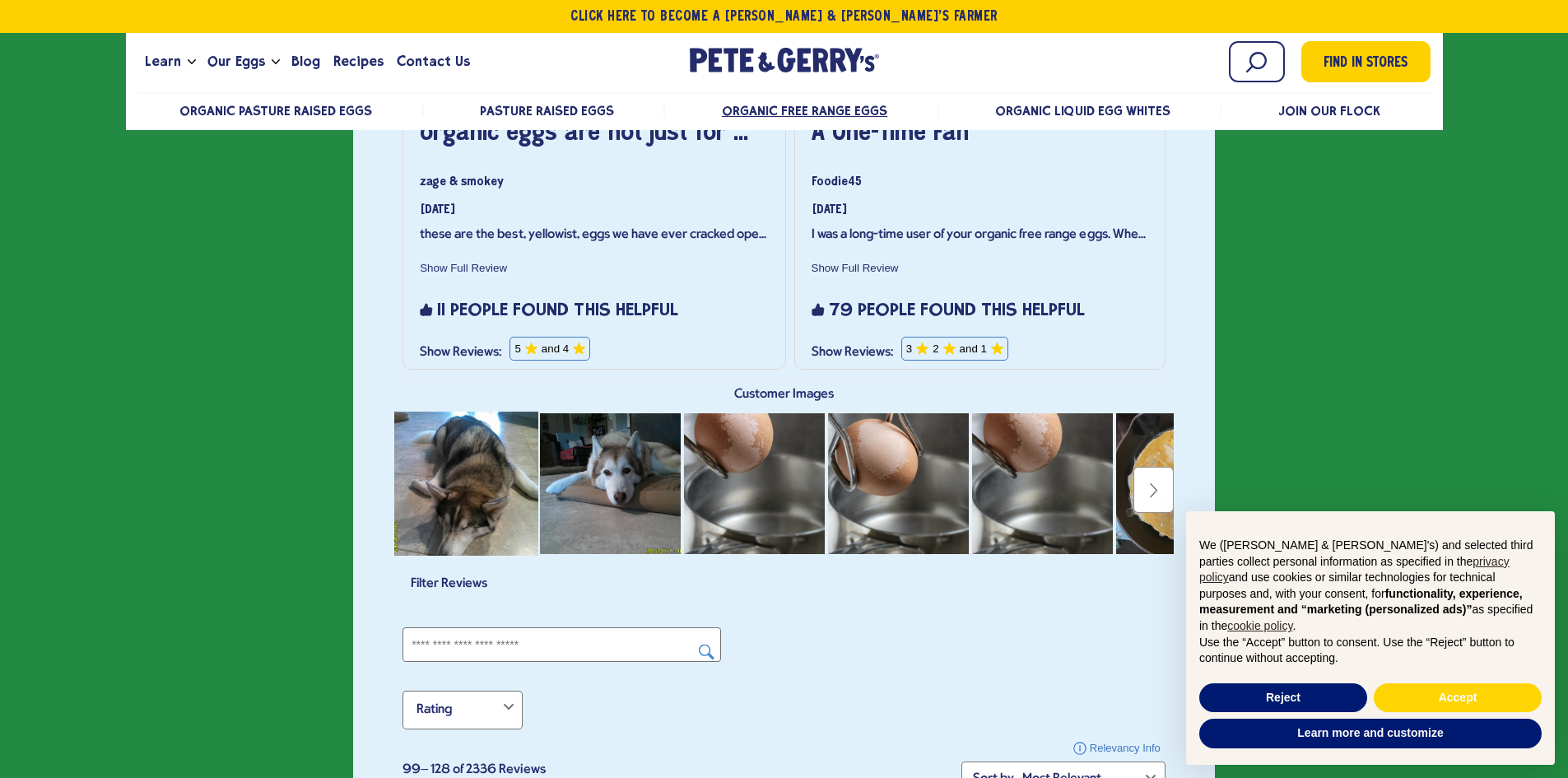
click at [417, 482] on img "Review photo 1. This action will open a modal dialog." at bounding box center [466, 483] width 148 height 148
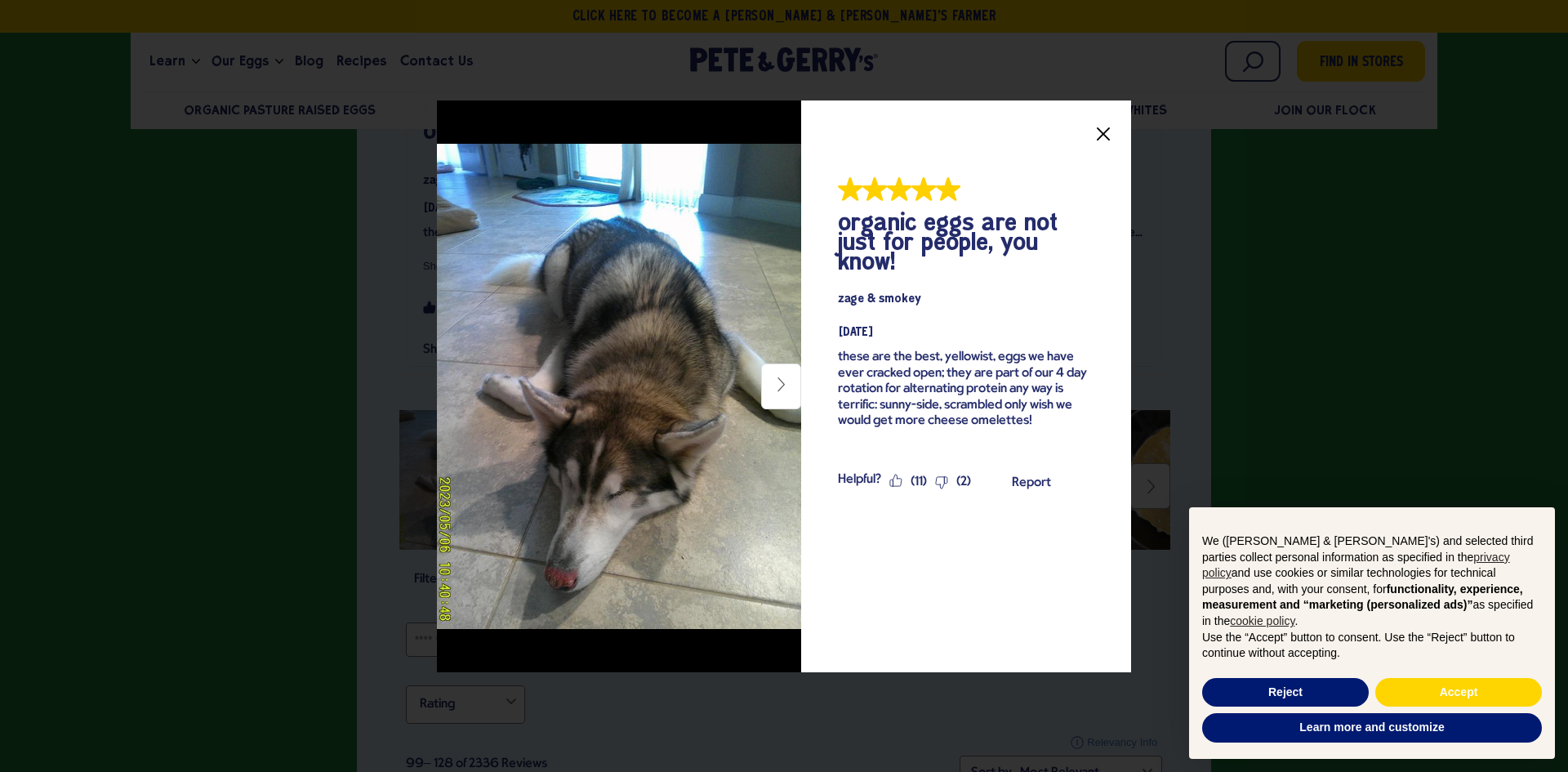
click at [1096, 132] on icon "Close" at bounding box center [1103, 134] width 13 height 13
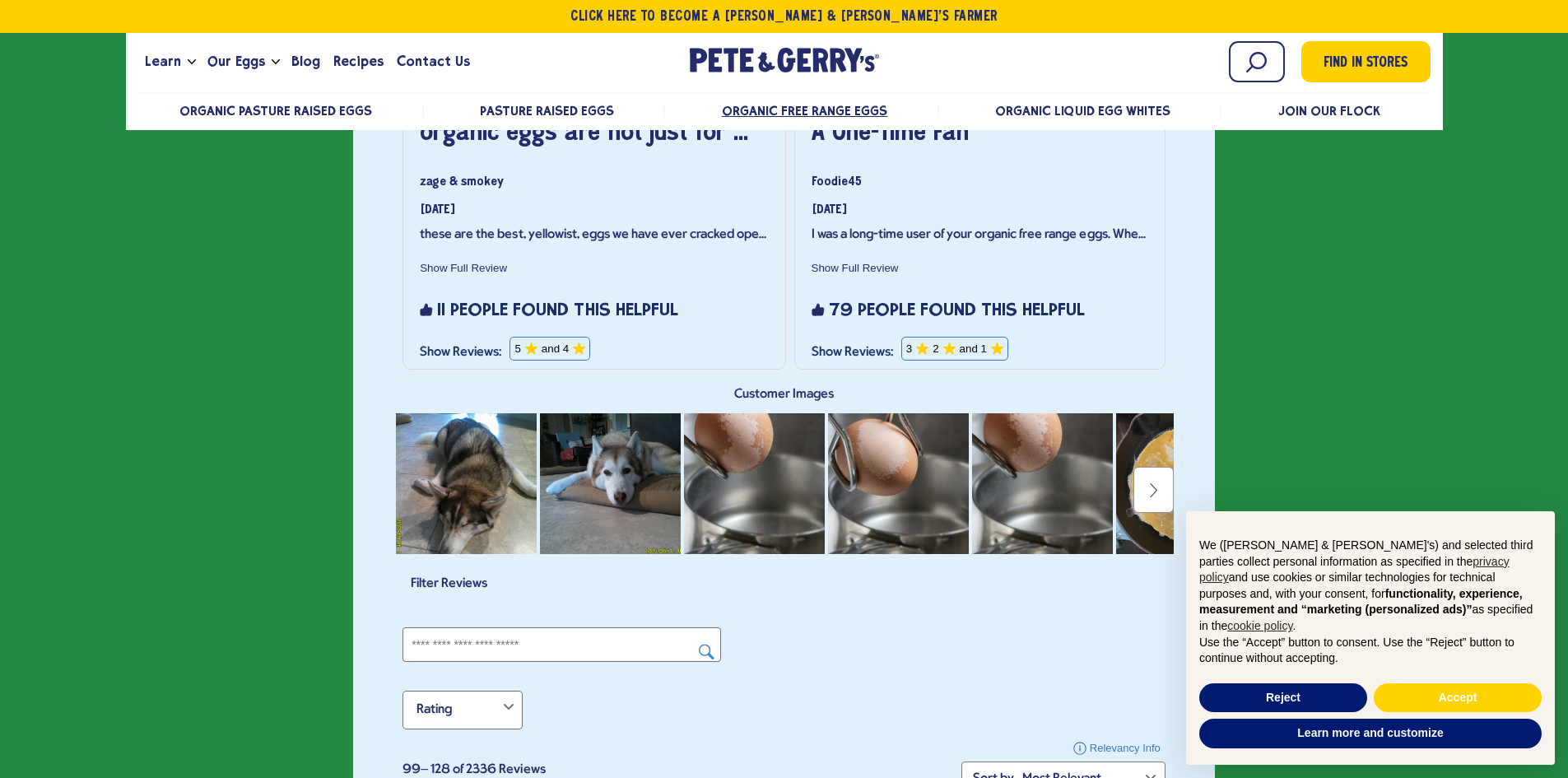
click at [1157, 483] on icon at bounding box center [1152, 490] width 16 height 16
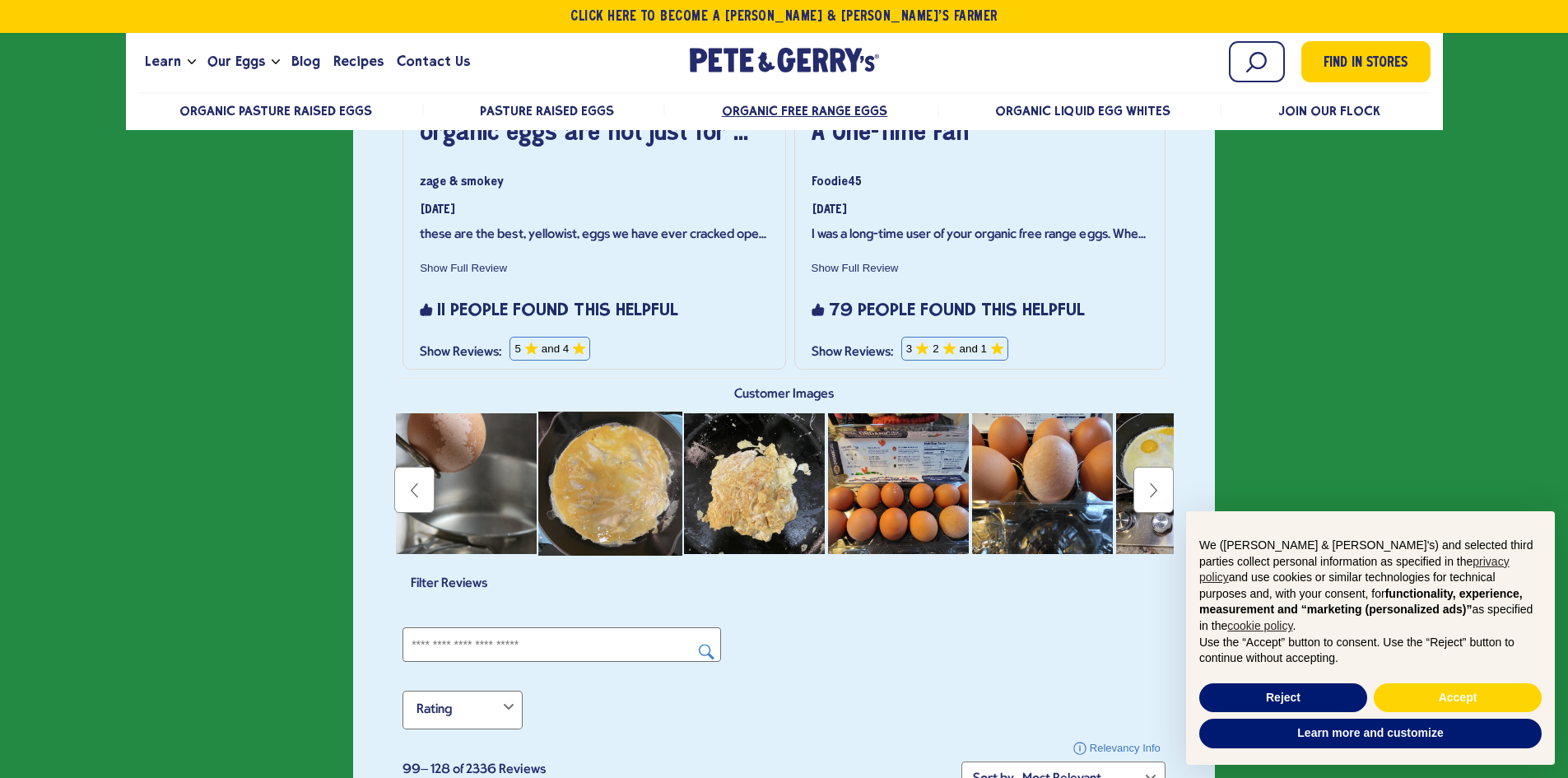
click at [602, 481] on img "Review photo 6. This action will open a modal dialog." at bounding box center [610, 483] width 148 height 148
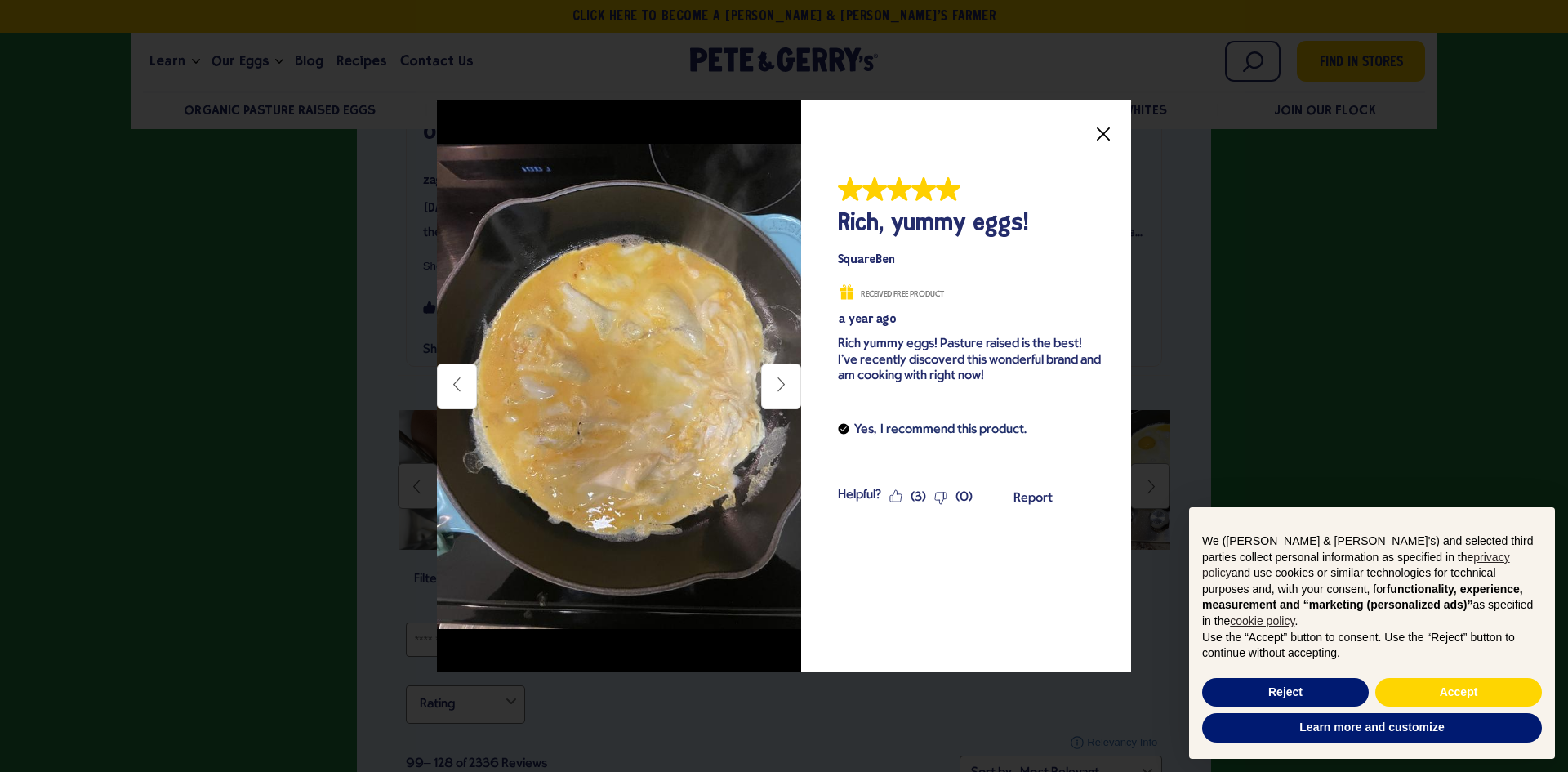
click at [1096, 148] on div "Close" at bounding box center [966, 135] width 298 height 36
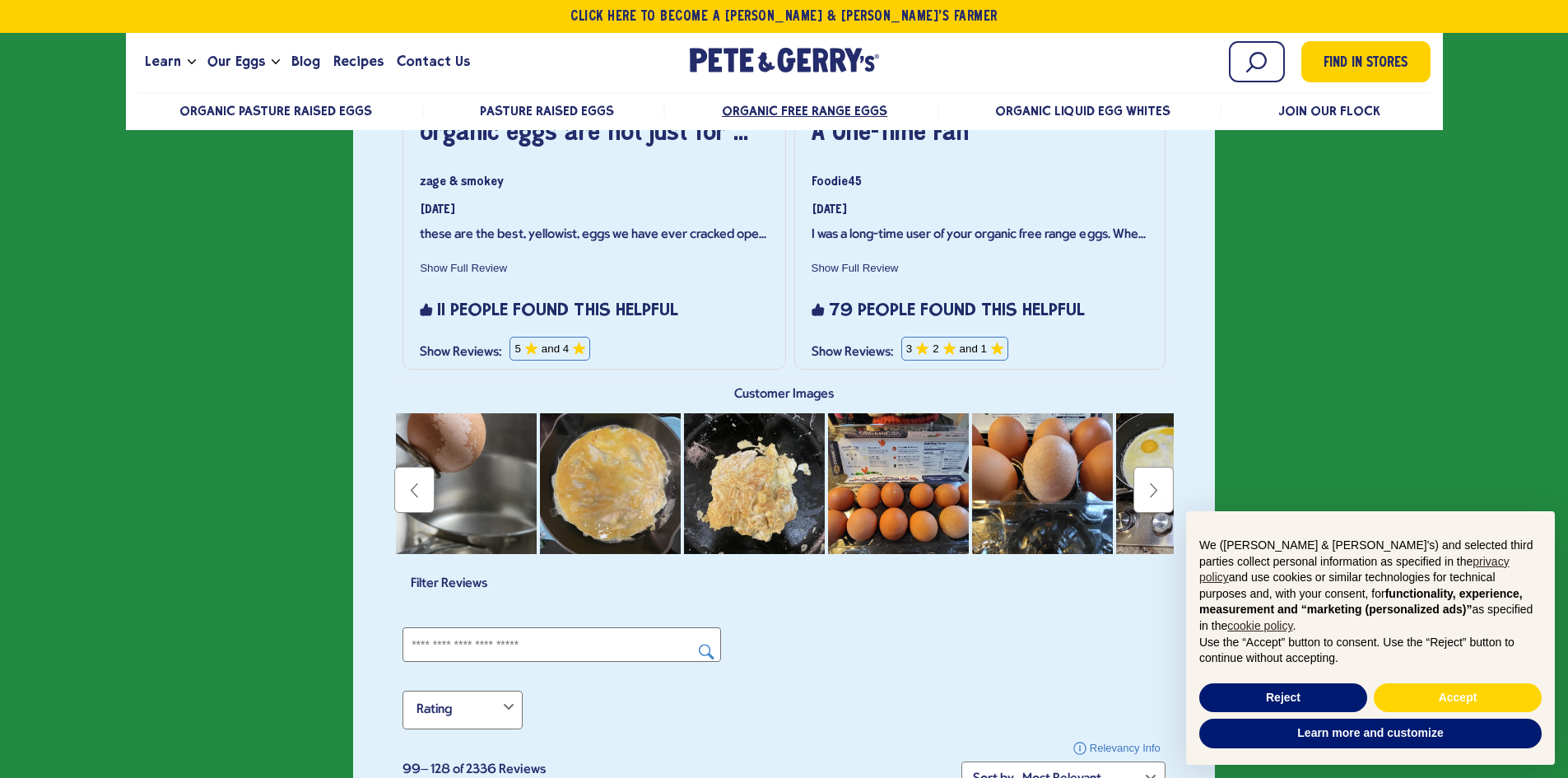
click at [1147, 488] on icon at bounding box center [1152, 490] width 16 height 16
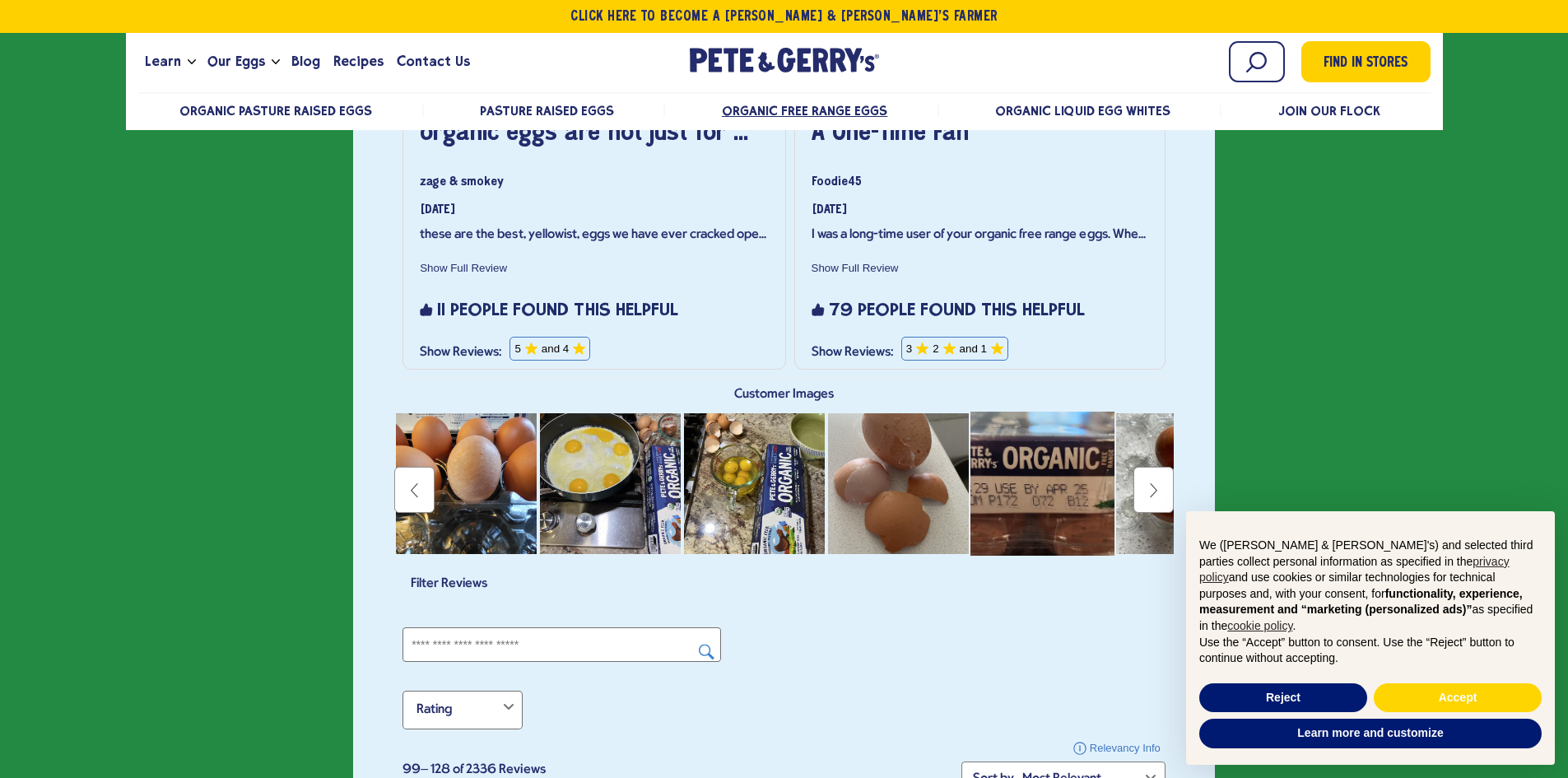
click at [1043, 444] on img "Review photo 13. This action will open a modal dialog." at bounding box center [1043, 483] width 148 height 148
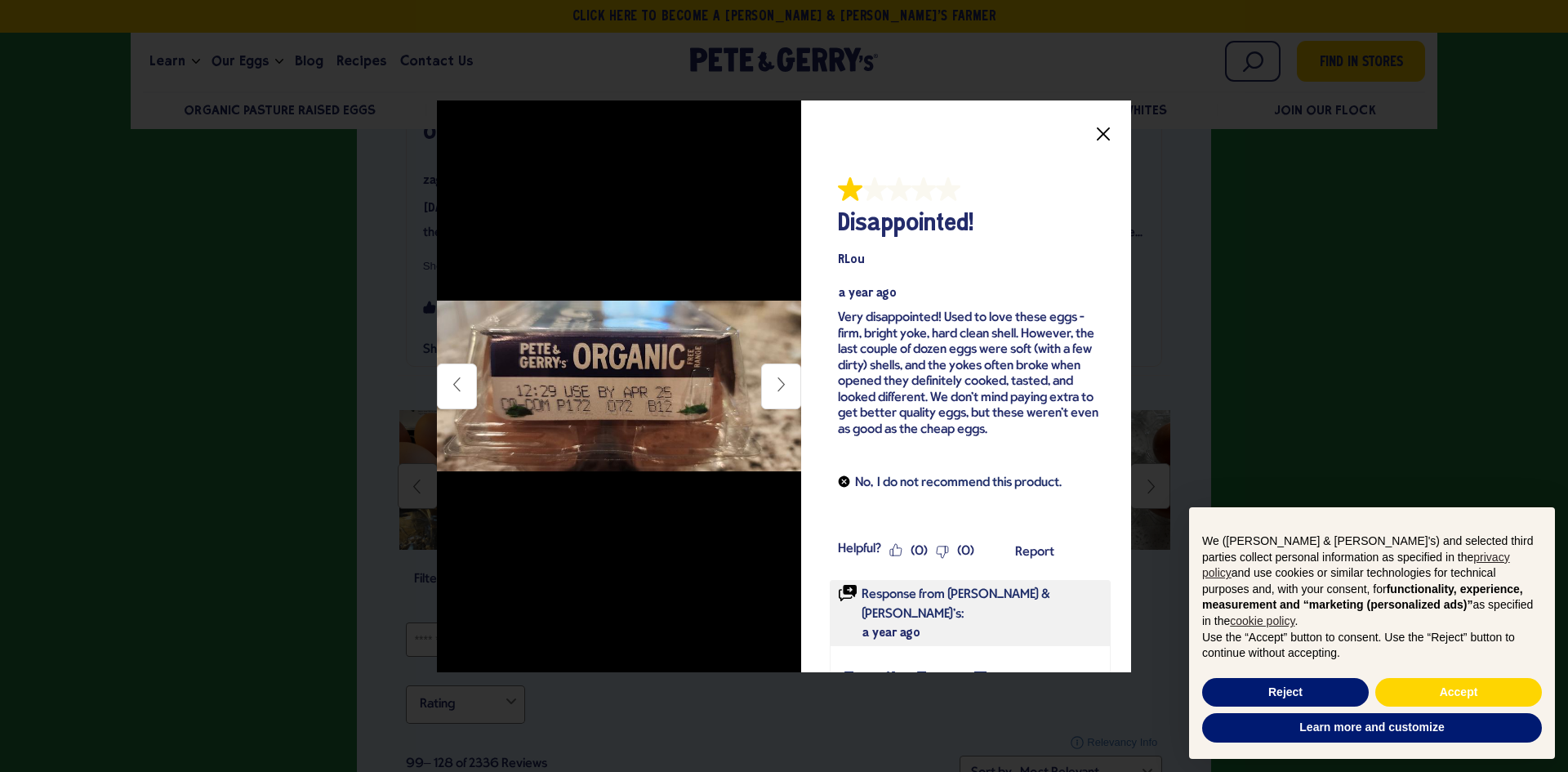
click at [218, 370] on div at bounding box center [784, 386] width 1568 height 772
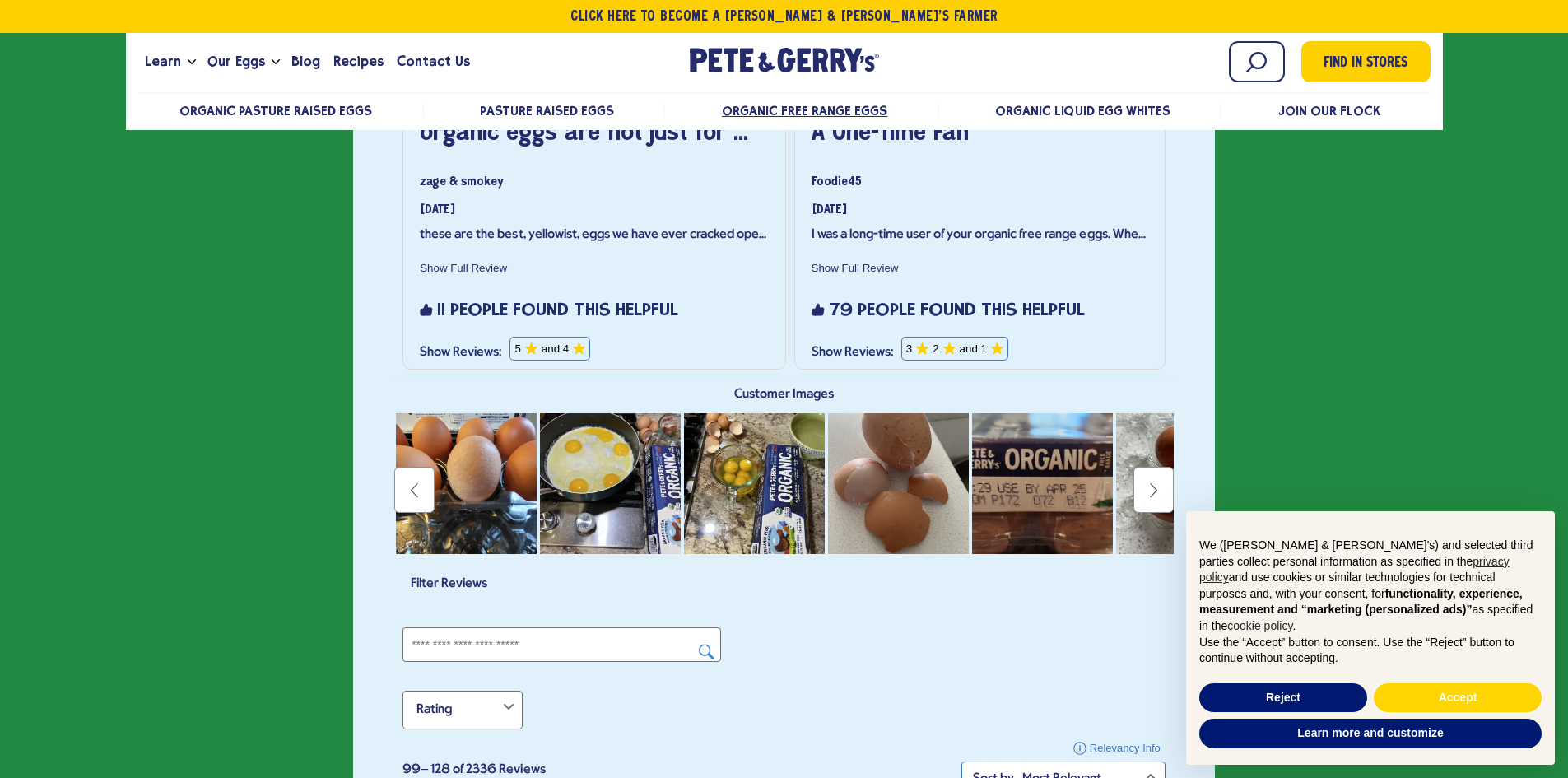
scroll to position [3645, 0]
